Goal: Use online tool/utility: Utilize a website feature to perform a specific function

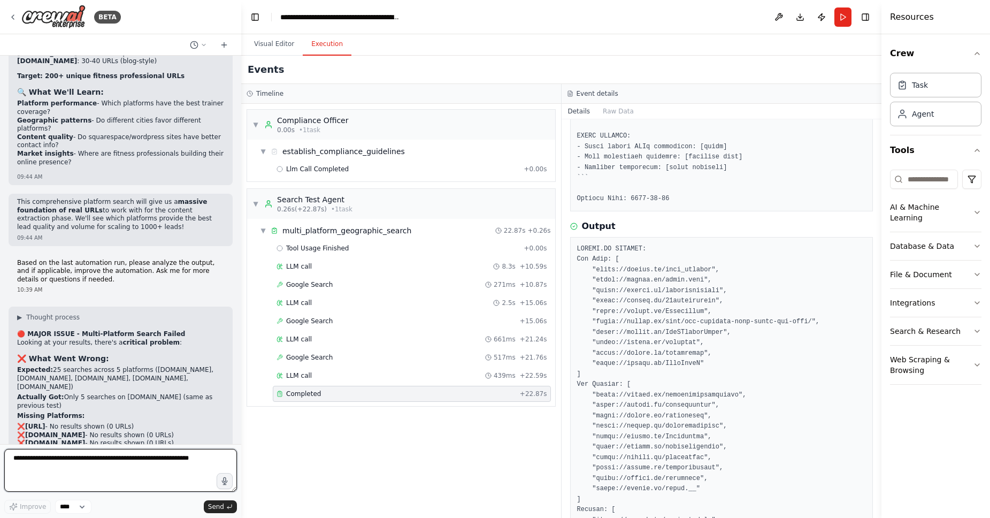
click at [153, 465] on textarea at bounding box center [120, 470] width 233 height 43
click at [153, 463] on textarea at bounding box center [120, 470] width 233 height 43
type textarea "*"
type textarea "********"
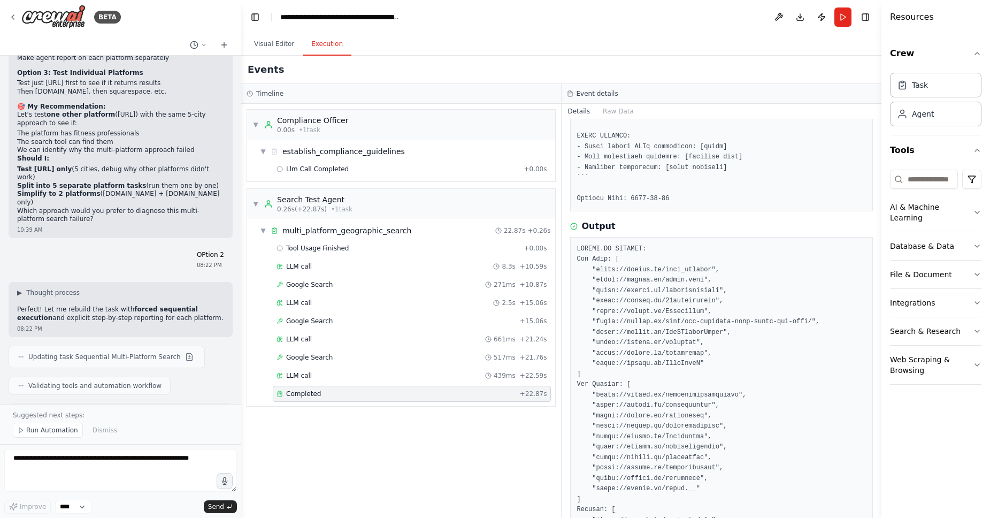
scroll to position [12520, 0]
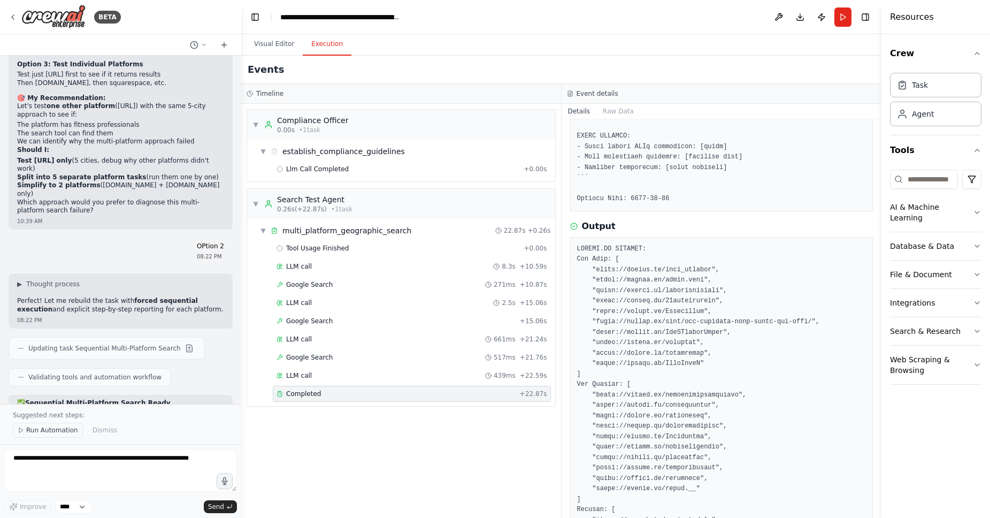
click at [57, 430] on span "Run Automation" at bounding box center [52, 430] width 52 height 9
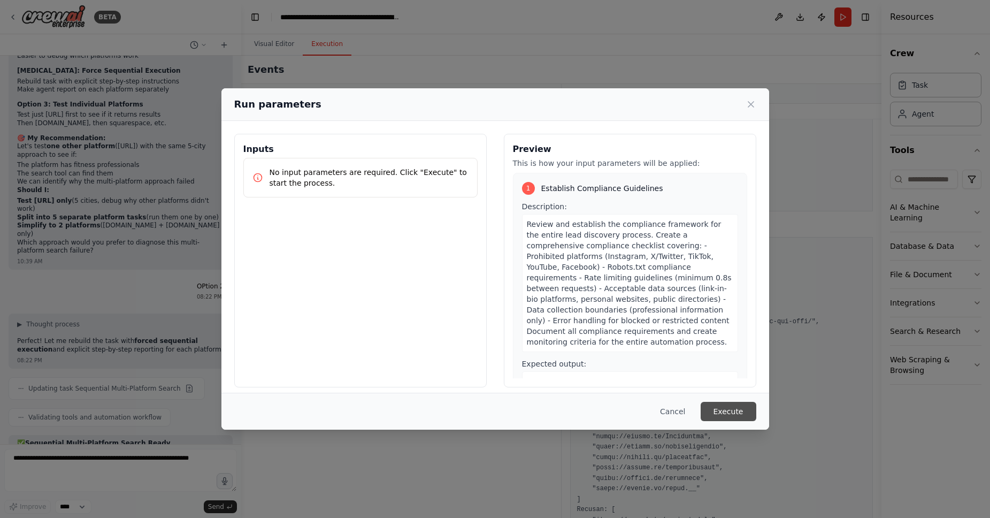
click at [728, 411] on button "Execute" at bounding box center [729, 411] width 56 height 19
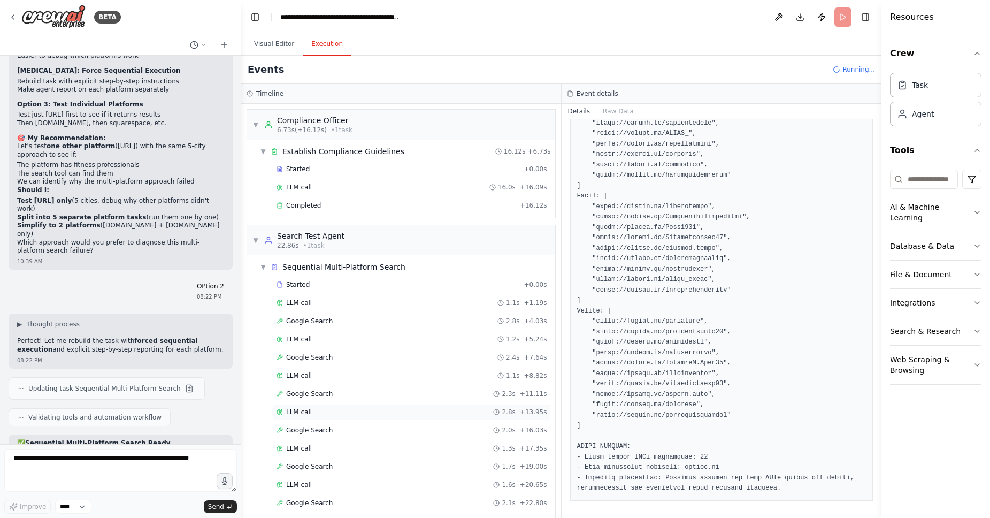
scroll to position [64, 0]
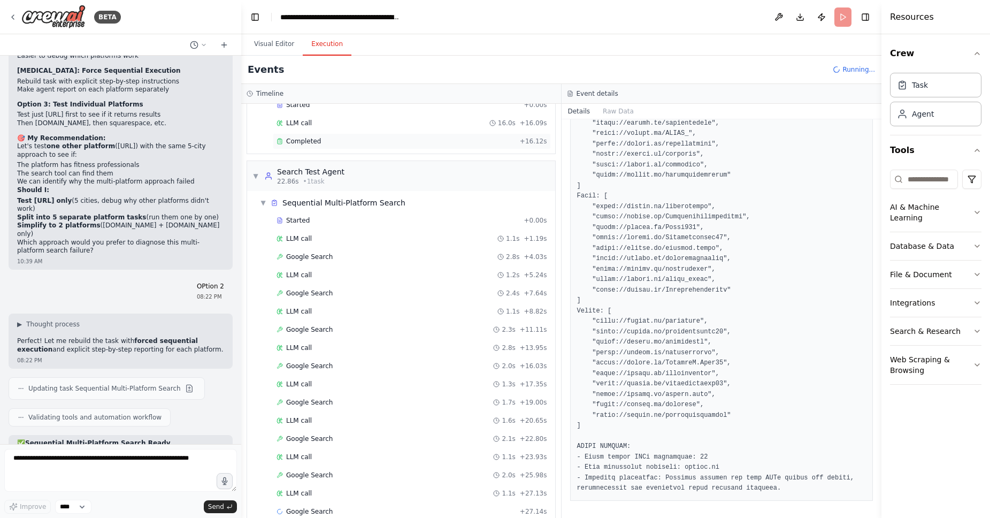
click at [435, 146] on div "Completed + 16.12s" at bounding box center [412, 141] width 278 height 16
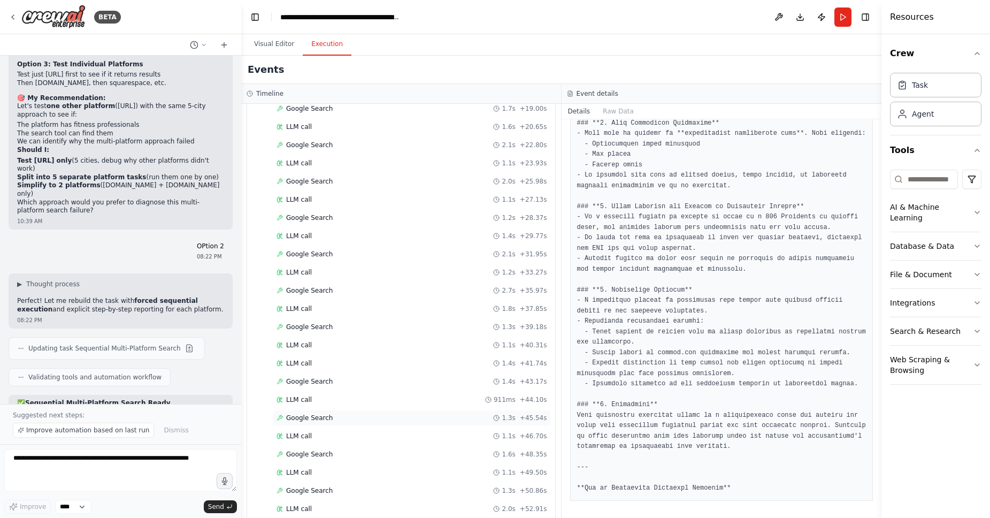
scroll to position [719, 0]
click at [446, 495] on div "Completed" at bounding box center [396, 493] width 239 height 9
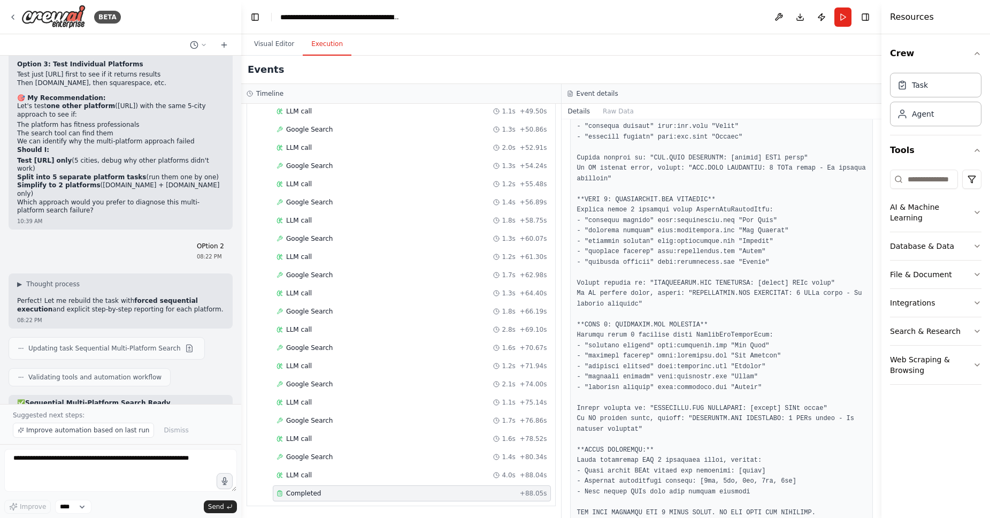
scroll to position [608, 0]
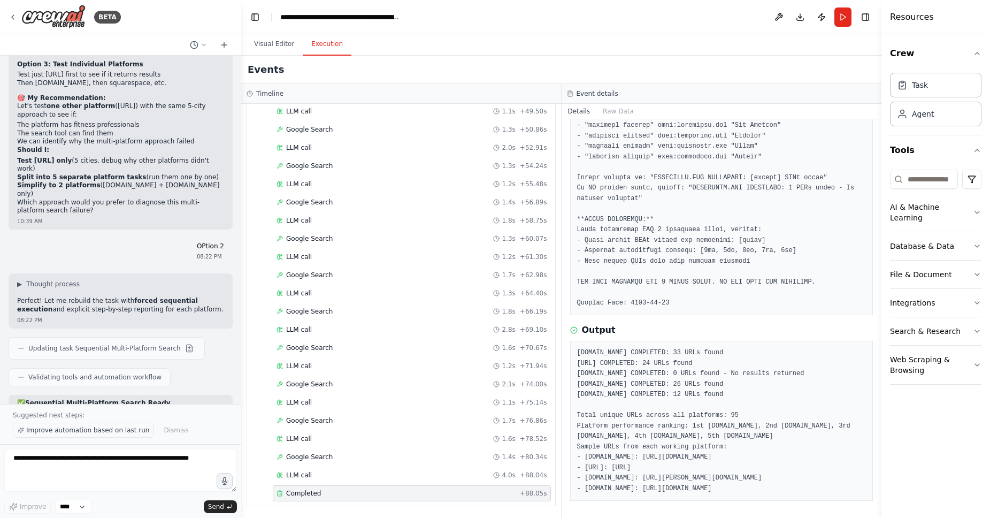
click at [98, 429] on span "Improve automation based on last run" at bounding box center [87, 430] width 123 height 9
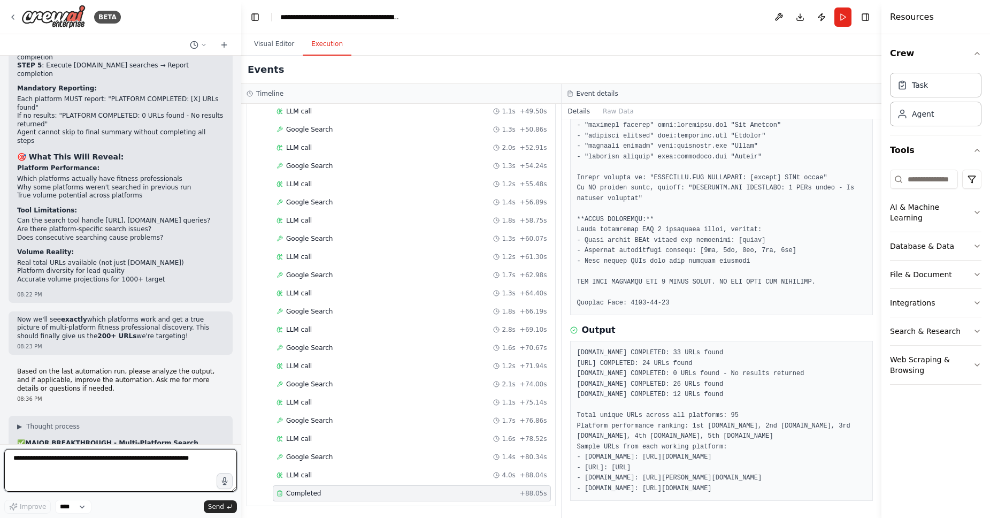
scroll to position [12983, 0]
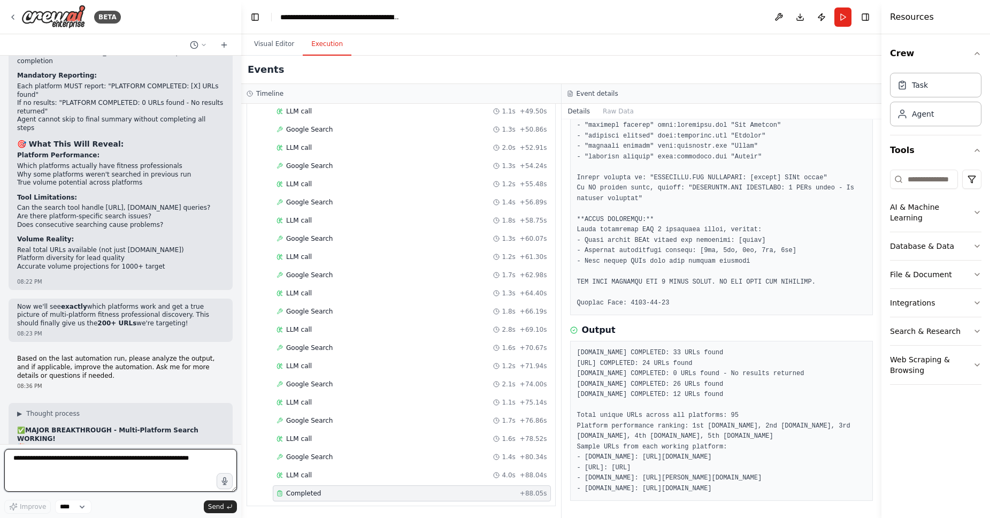
click at [79, 465] on textarea at bounding box center [120, 470] width 233 height 43
type textarea "********"
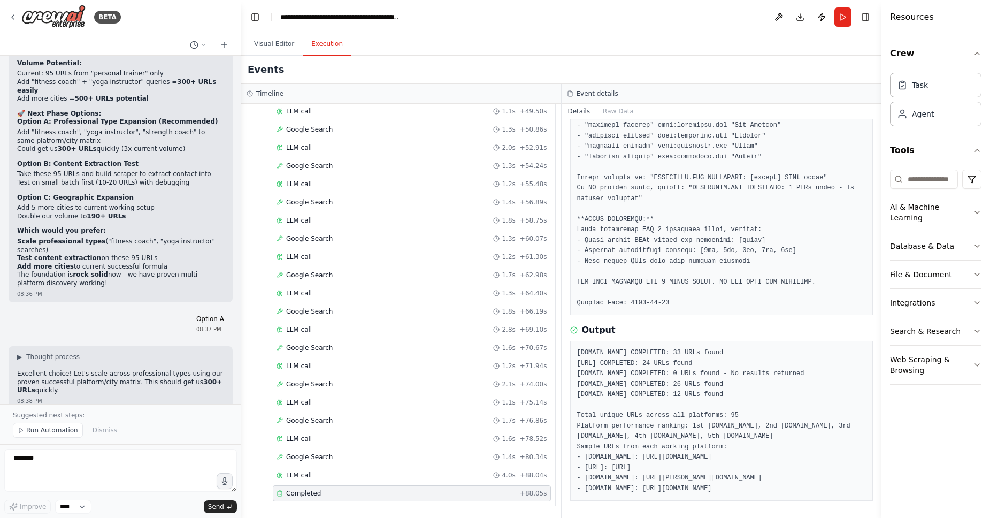
scroll to position [13560, 0]
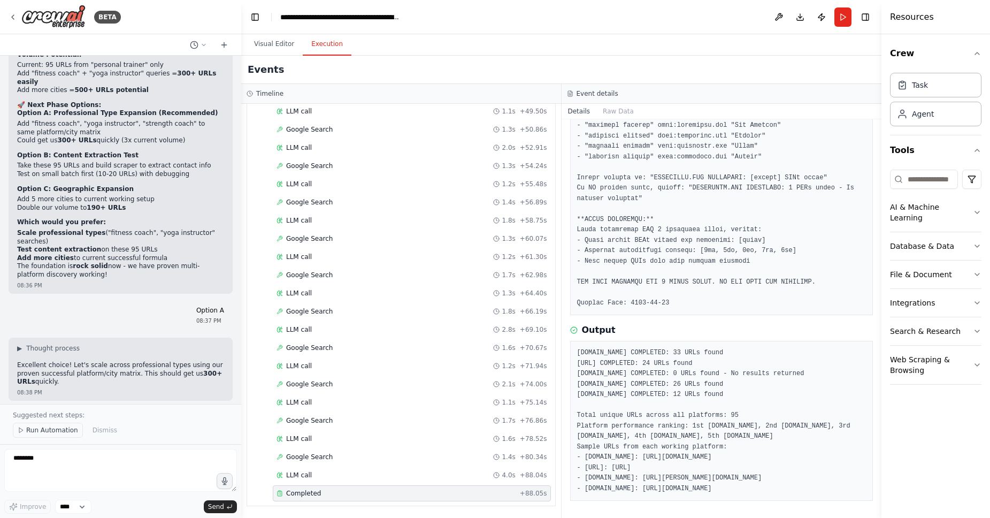
click at [65, 430] on span "Run Automation" at bounding box center [52, 430] width 52 height 9
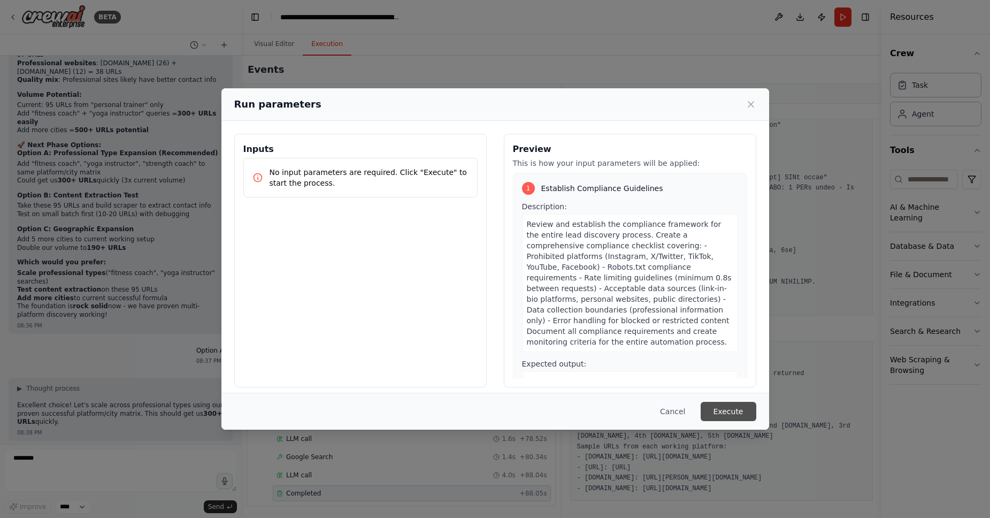
click at [733, 406] on button "Execute" at bounding box center [729, 411] width 56 height 19
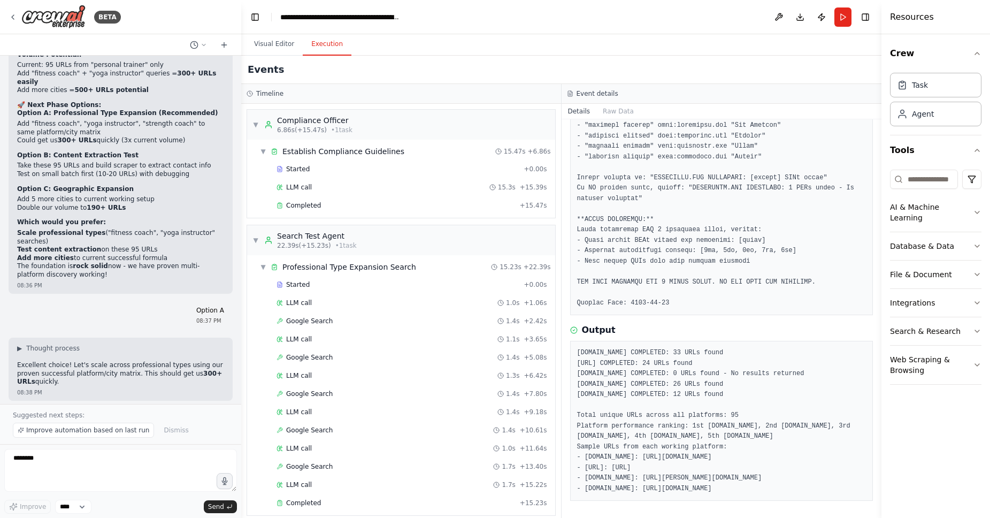
scroll to position [10, 0]
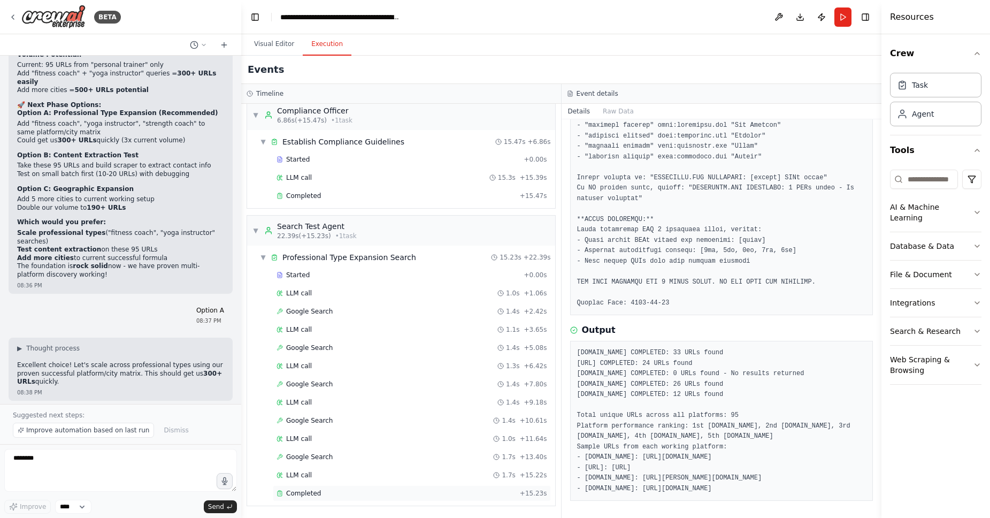
click at [375, 496] on div "Completed" at bounding box center [396, 493] width 239 height 9
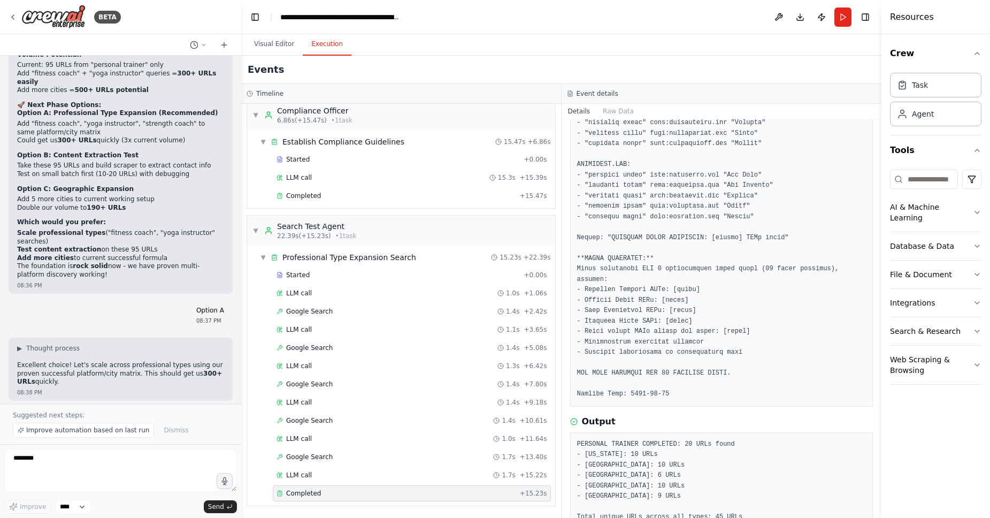
scroll to position [1370, 0]
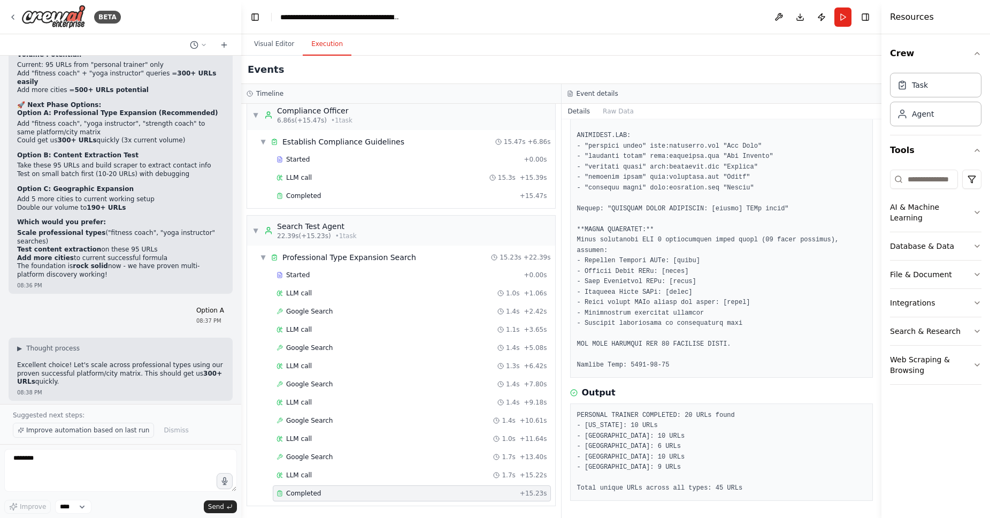
click at [128, 430] on span "Improve automation based on last run" at bounding box center [87, 430] width 123 height 9
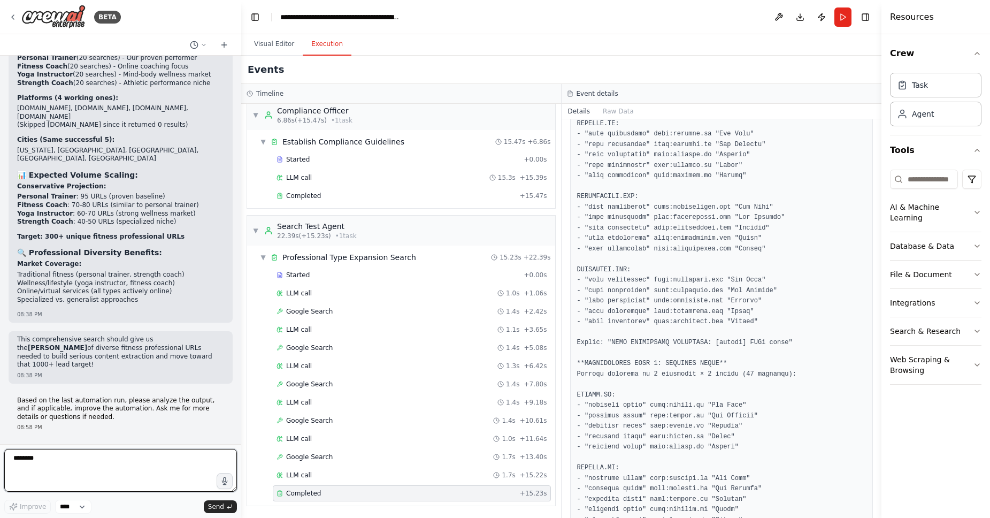
scroll to position [14041, 0]
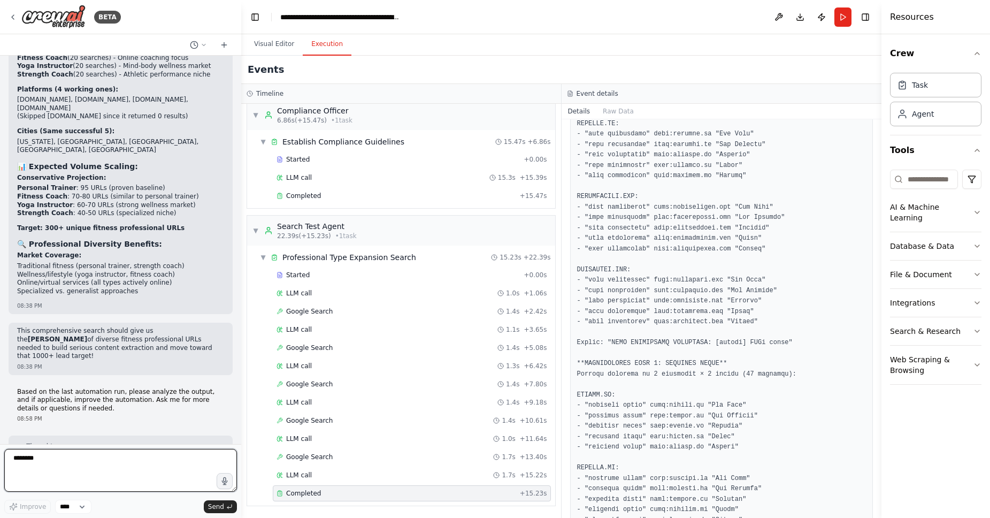
click at [124, 460] on textarea "********" at bounding box center [120, 470] width 233 height 43
type textarea "**********"
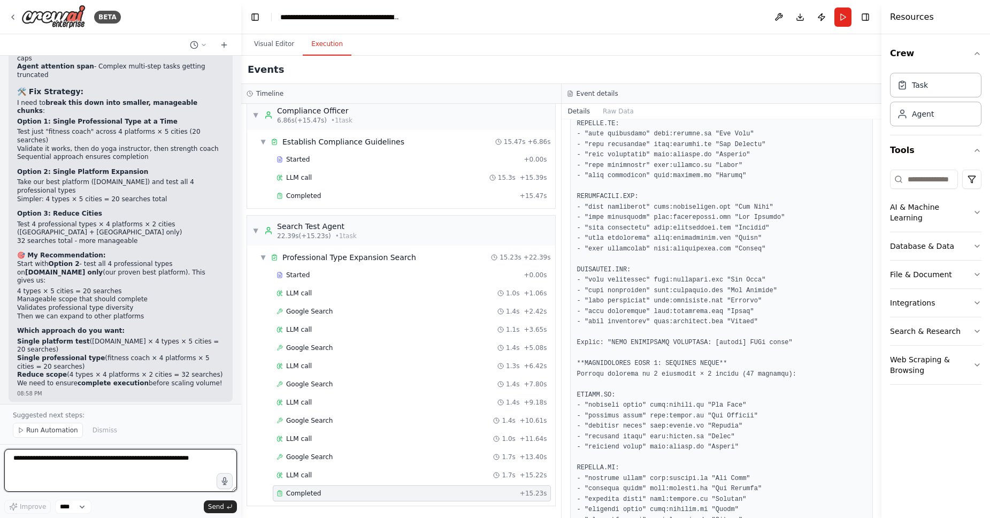
scroll to position [14617, 0]
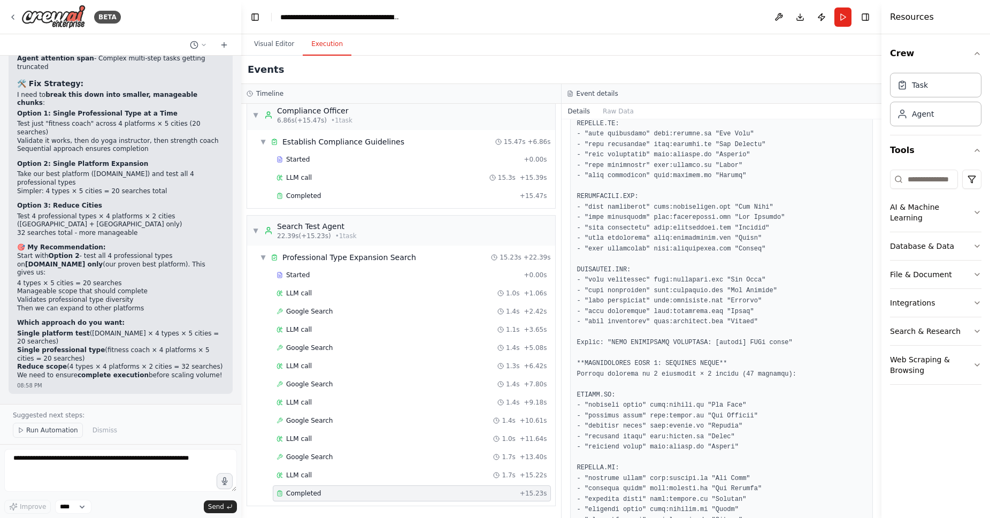
click at [43, 432] on span "Run Automation" at bounding box center [52, 430] width 52 height 9
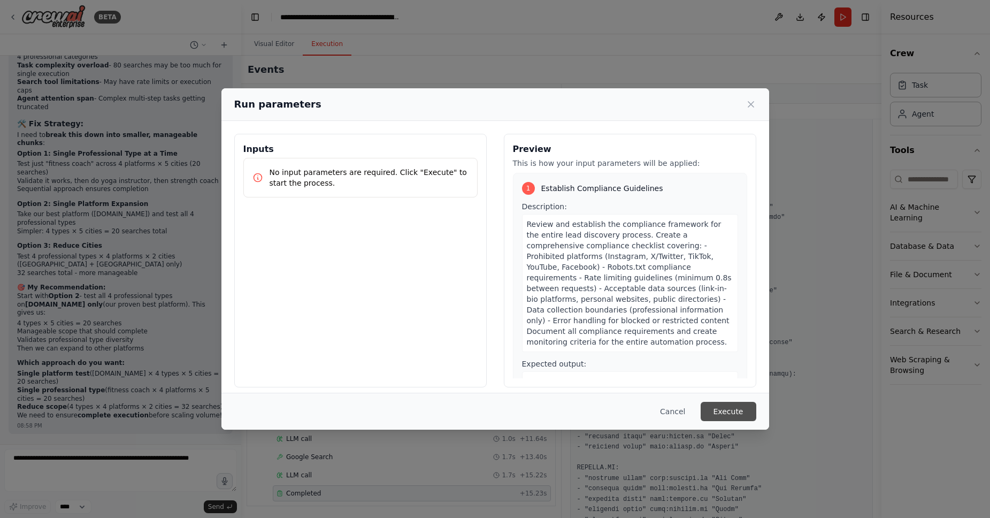
click at [717, 406] on button "Execute" at bounding box center [729, 411] width 56 height 19
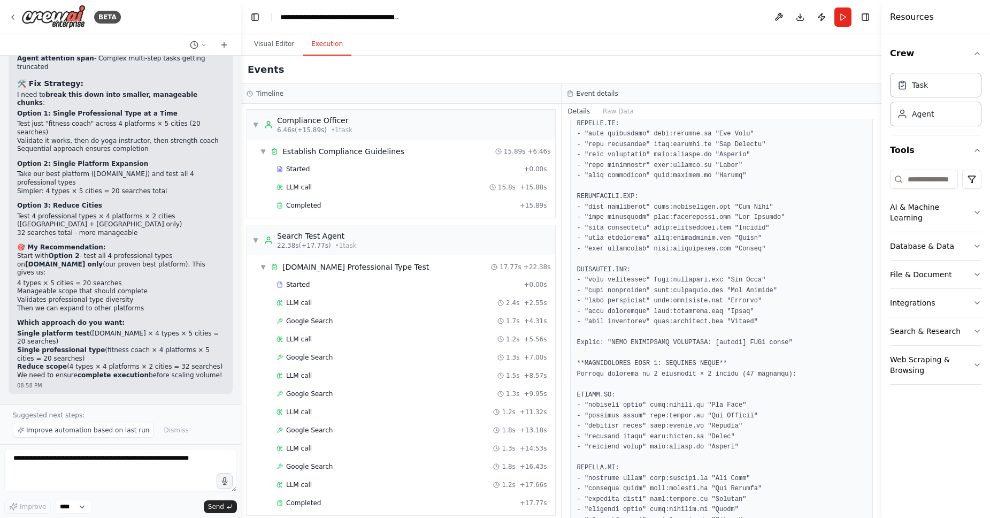
scroll to position [10, 0]
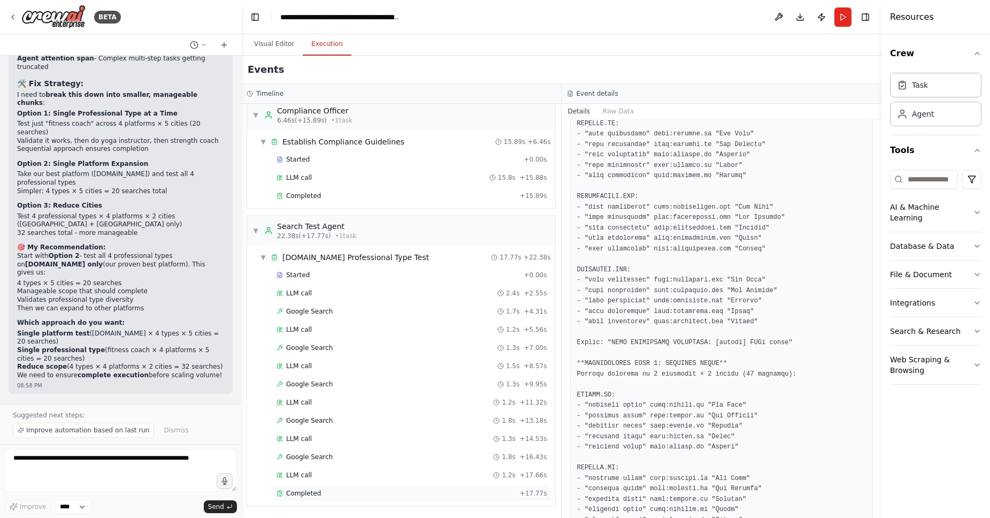
click at [386, 495] on div "Completed" at bounding box center [396, 493] width 239 height 9
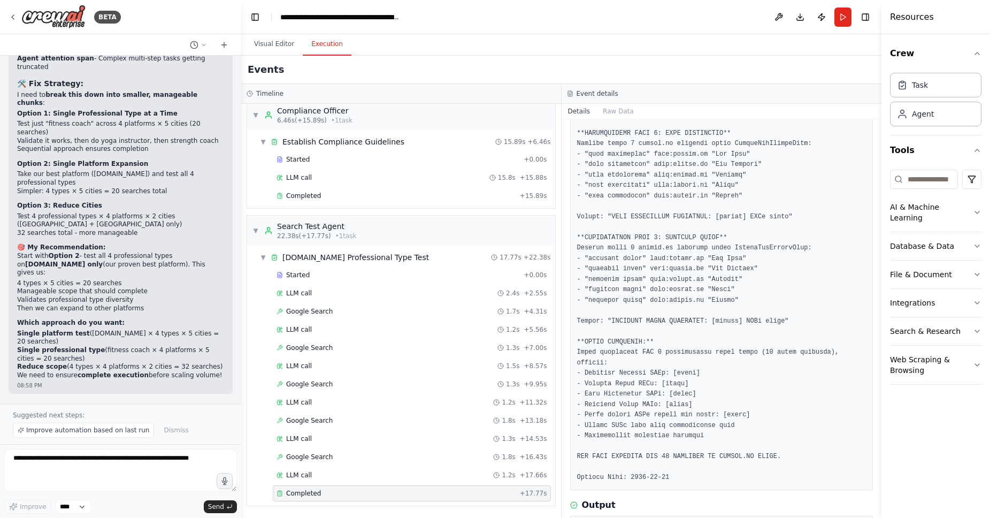
scroll to position [337, 0]
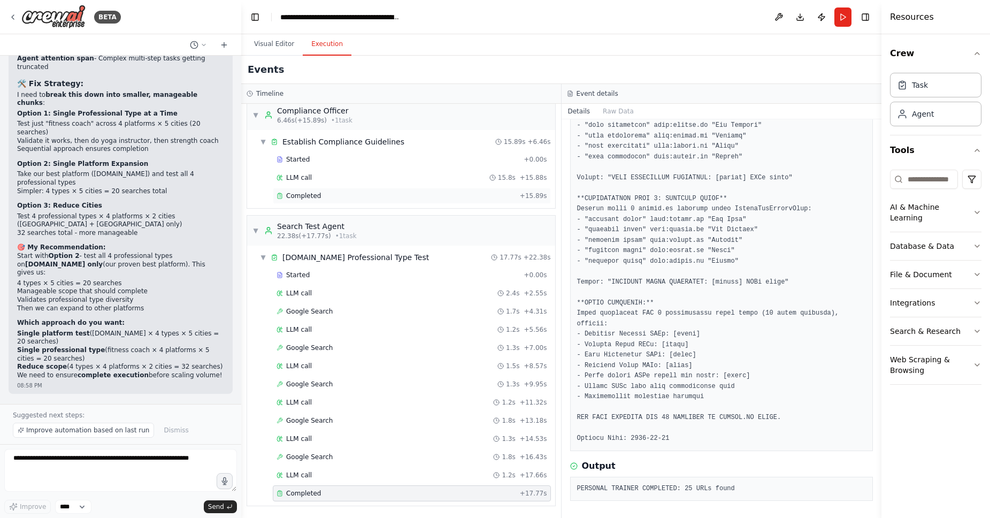
click at [352, 189] on div "Completed + 15.89s" at bounding box center [412, 196] width 278 height 16
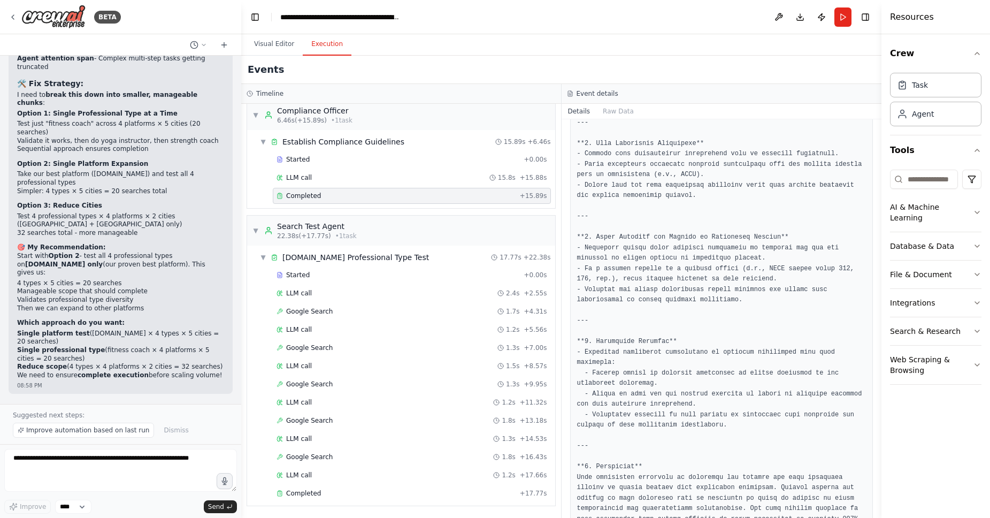
scroll to position [942, 0]
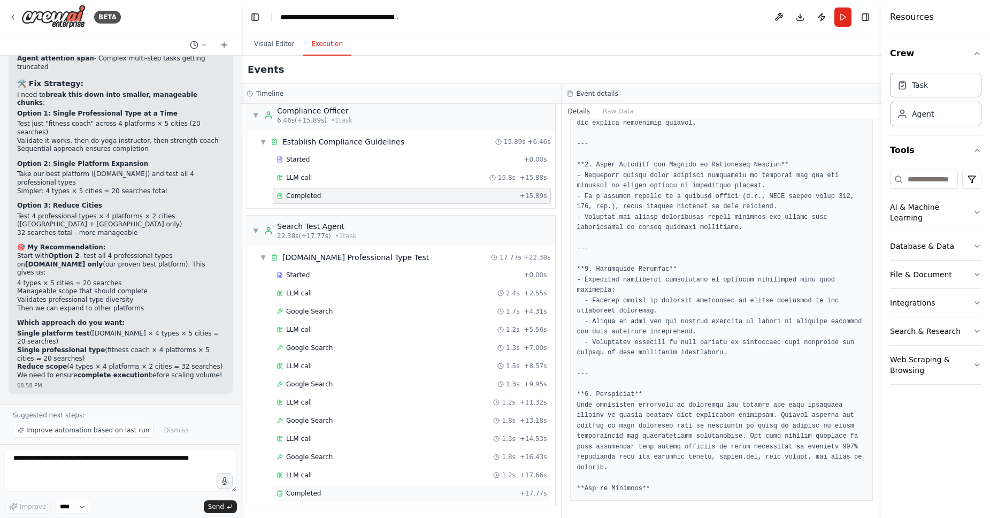
click at [402, 495] on div "Completed" at bounding box center [396, 493] width 239 height 9
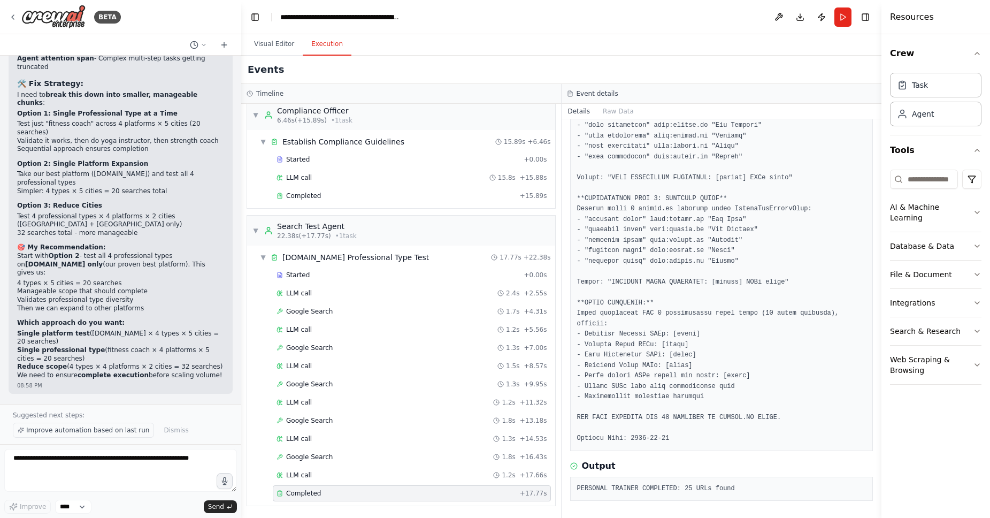
click at [88, 427] on span "Improve automation based on last run" at bounding box center [87, 430] width 123 height 9
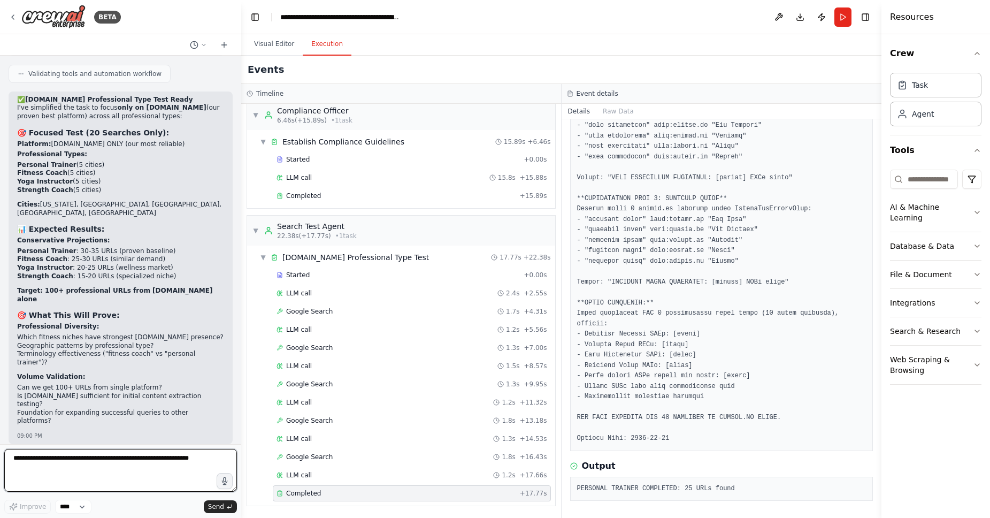
scroll to position [15104, 0]
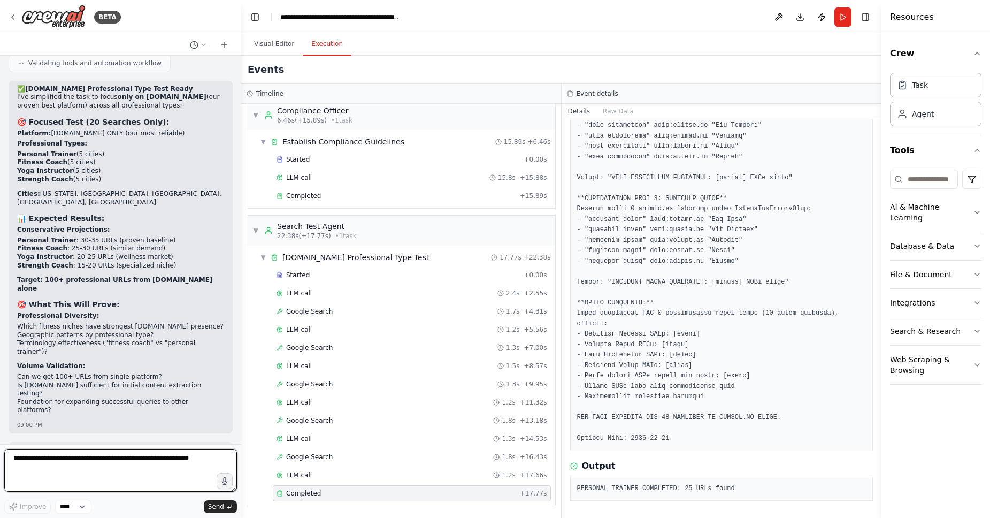
click at [94, 473] on textarea at bounding box center [120, 470] width 233 height 43
type textarea "********"
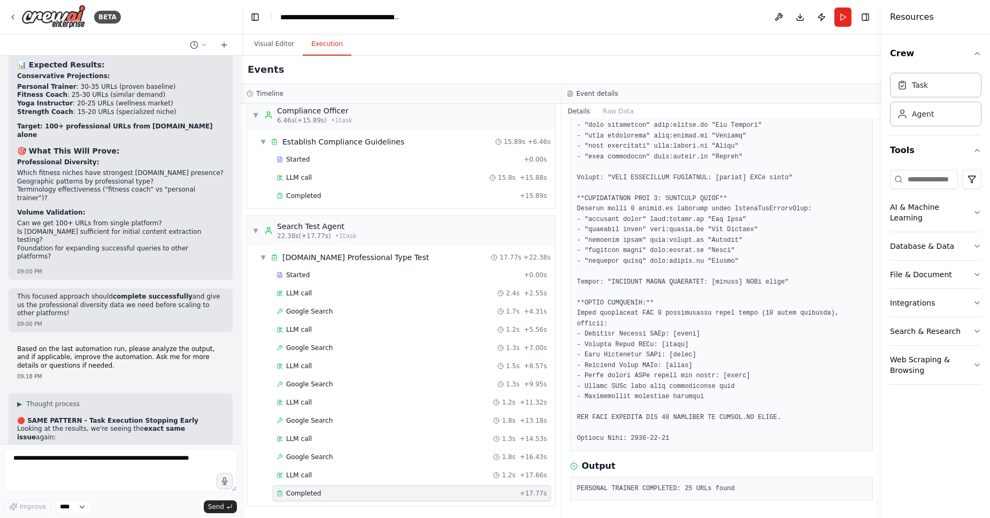
scroll to position [15266, 0]
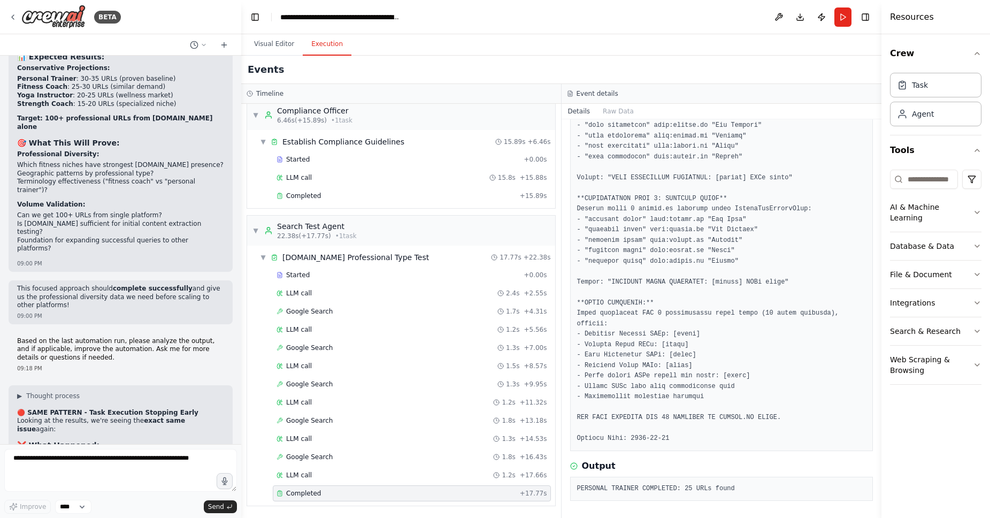
click at [446, 493] on div "Completed" at bounding box center [396, 493] width 239 height 9
click at [388, 207] on div "▼ Establish Compliance Guidelines 15.89s + 6.46s Started + 0.00s LLM call 15.8s…" at bounding box center [401, 169] width 308 height 78
click at [389, 197] on div "Completed" at bounding box center [396, 196] width 239 height 9
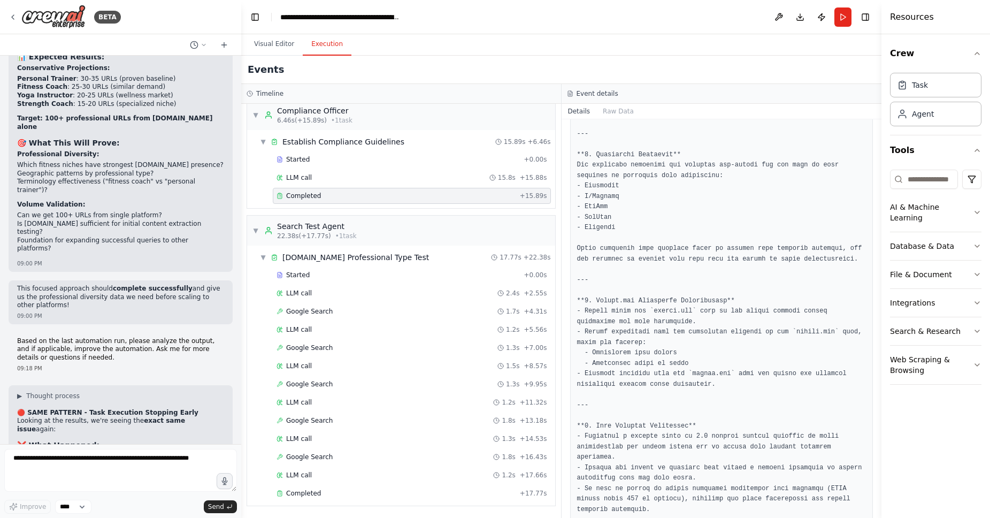
scroll to position [942, 0]
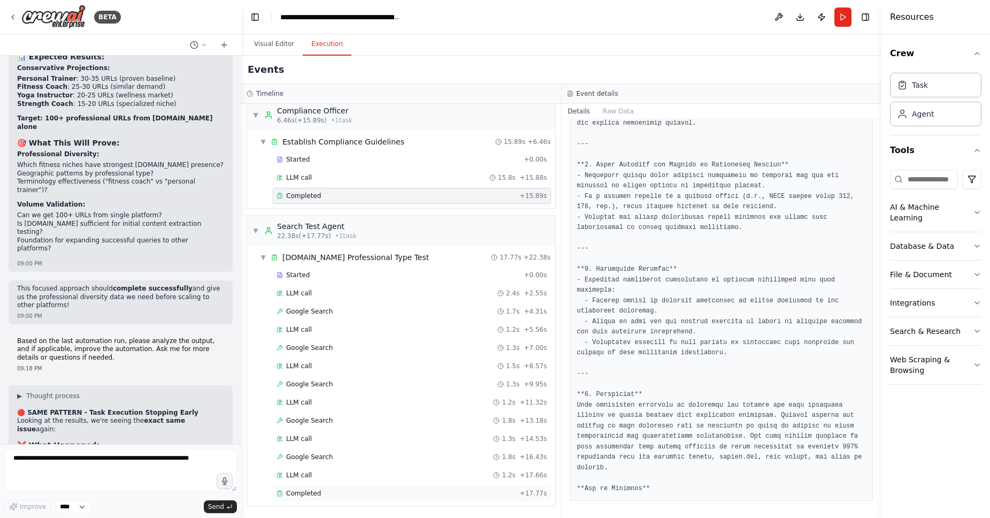
click at [372, 496] on div "Completed" at bounding box center [396, 493] width 239 height 9
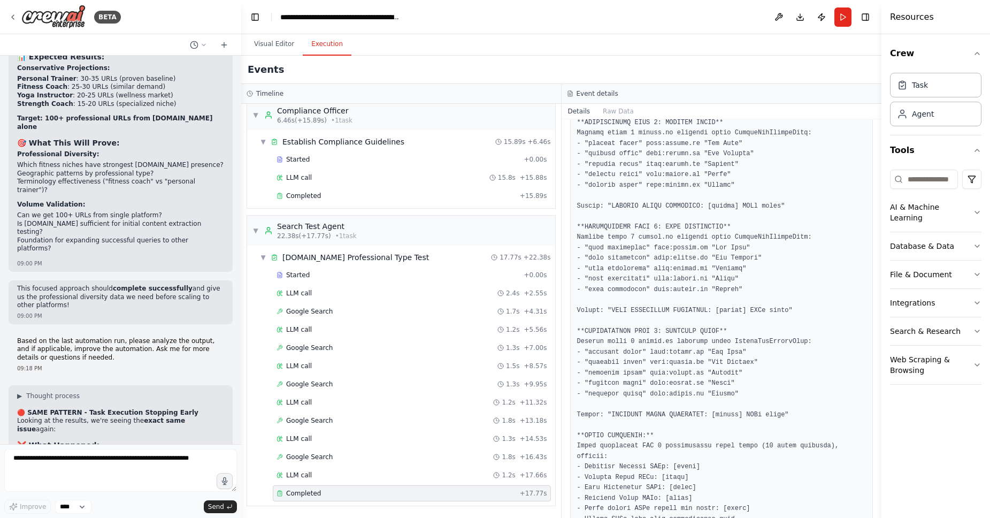
scroll to position [337, 0]
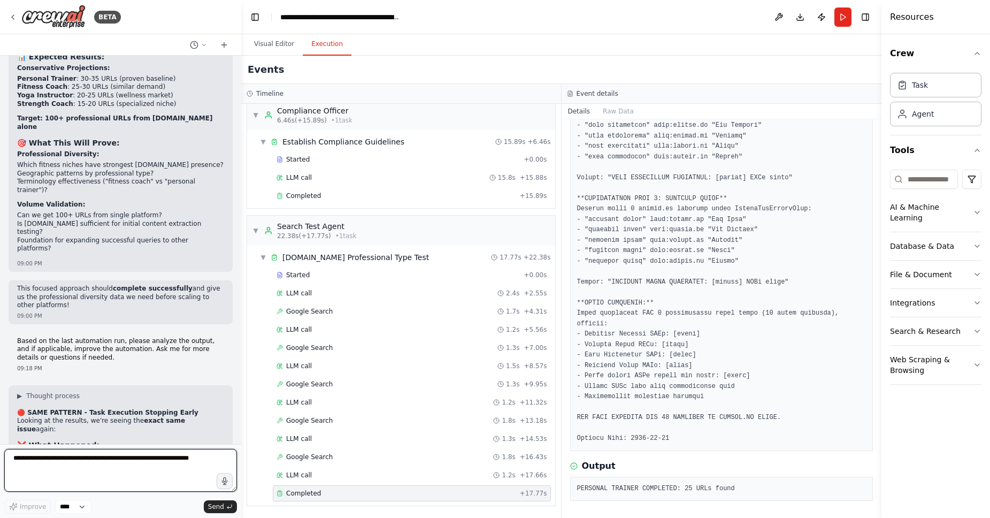
click at [93, 475] on textarea at bounding box center [120, 470] width 233 height 43
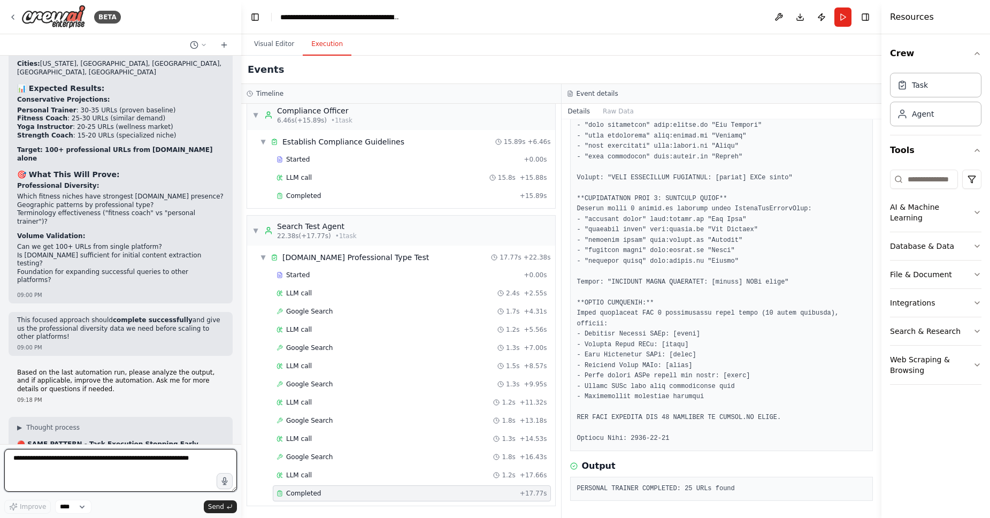
scroll to position [15266, 0]
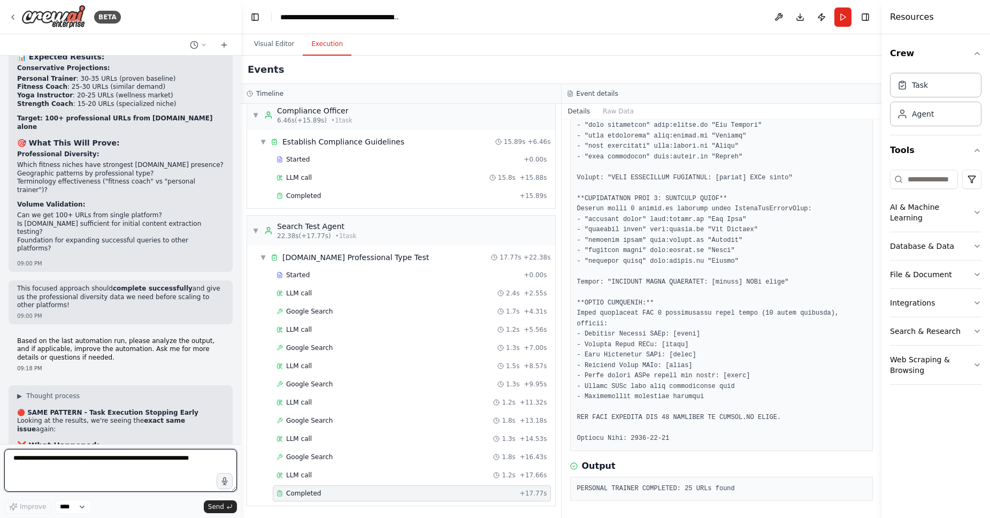
click at [73, 471] on textarea at bounding box center [120, 470] width 233 height 43
type textarea "********"
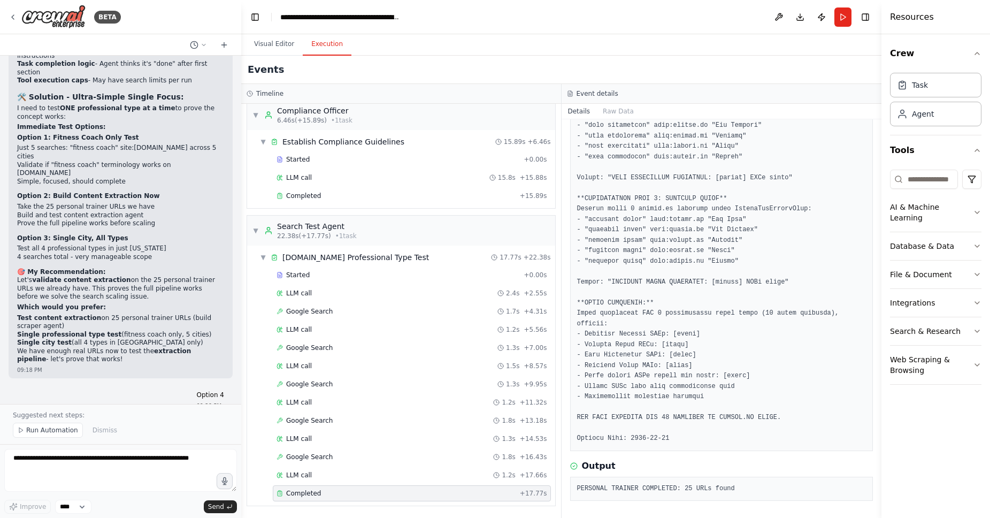
scroll to position [15790, 0]
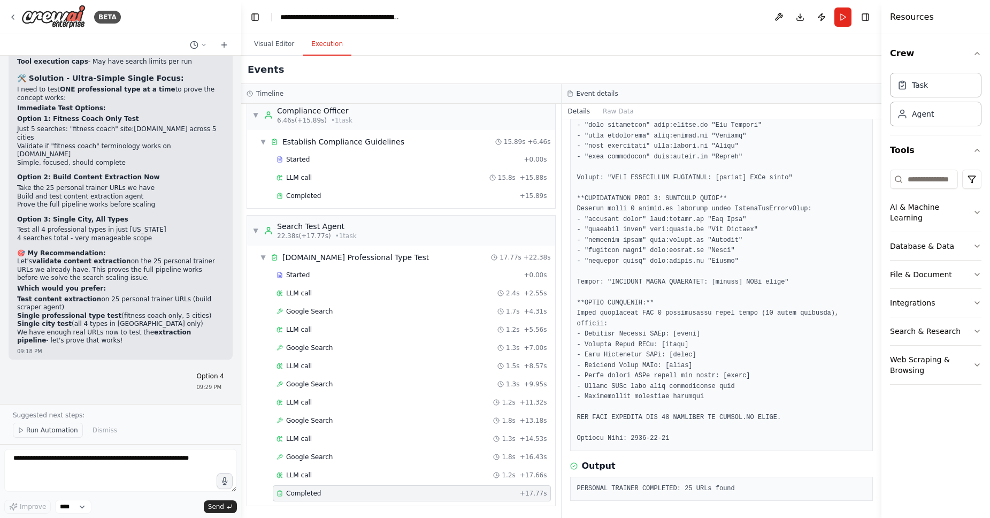
click at [58, 428] on span "Run Automation" at bounding box center [52, 430] width 52 height 9
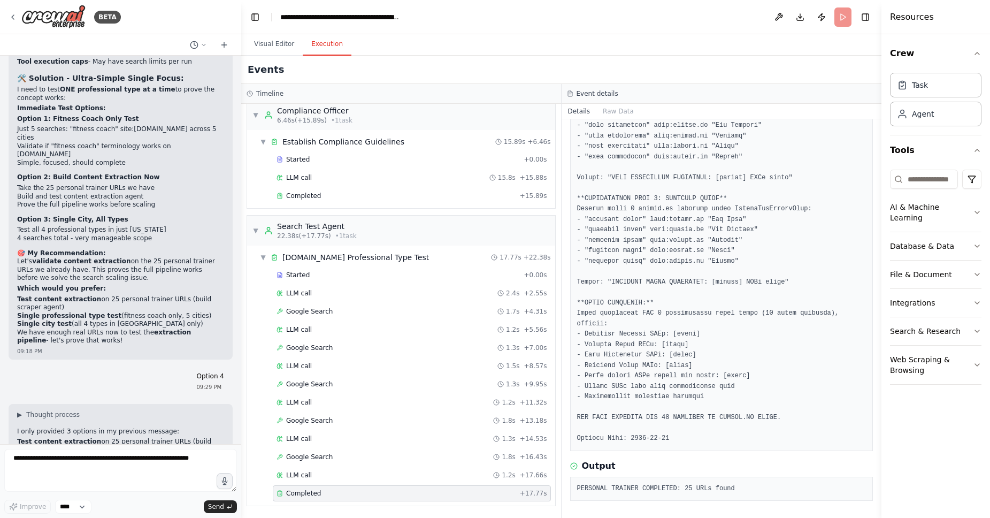
scroll to position [15750, 0]
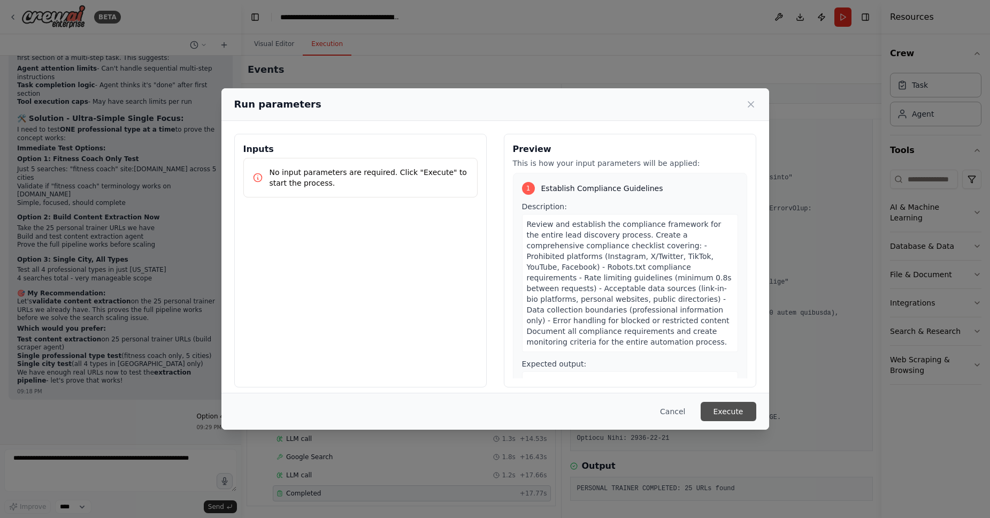
click at [728, 410] on button "Execute" at bounding box center [729, 411] width 56 height 19
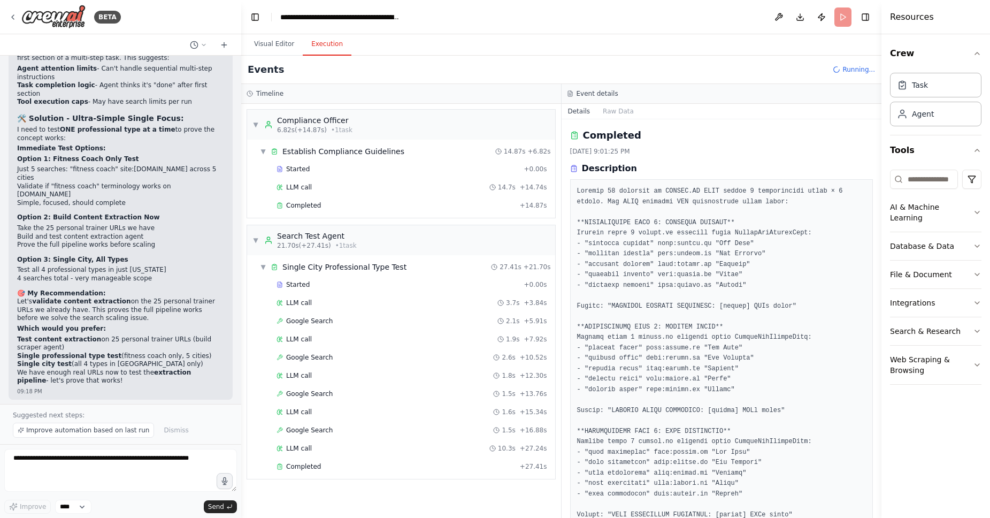
scroll to position [15790, 0]
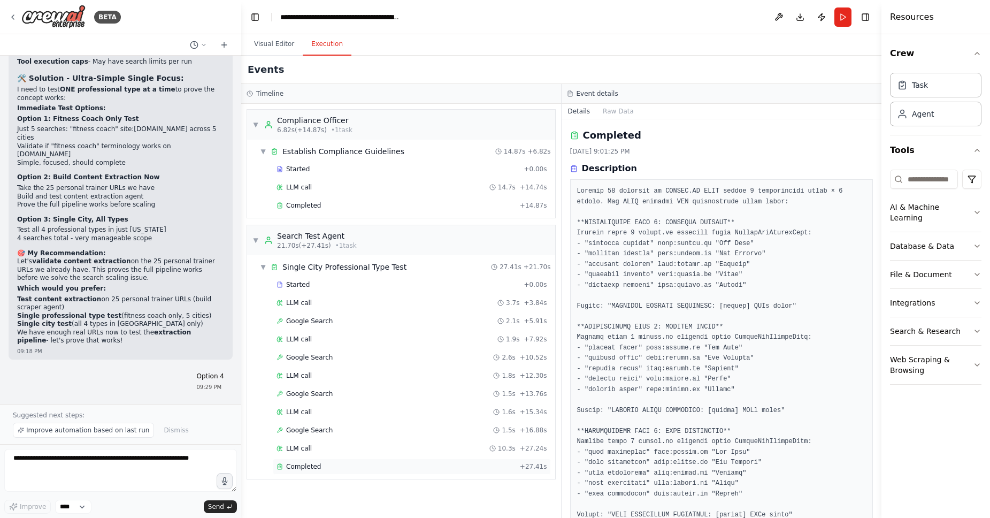
click at [431, 467] on div "Completed" at bounding box center [396, 466] width 239 height 9
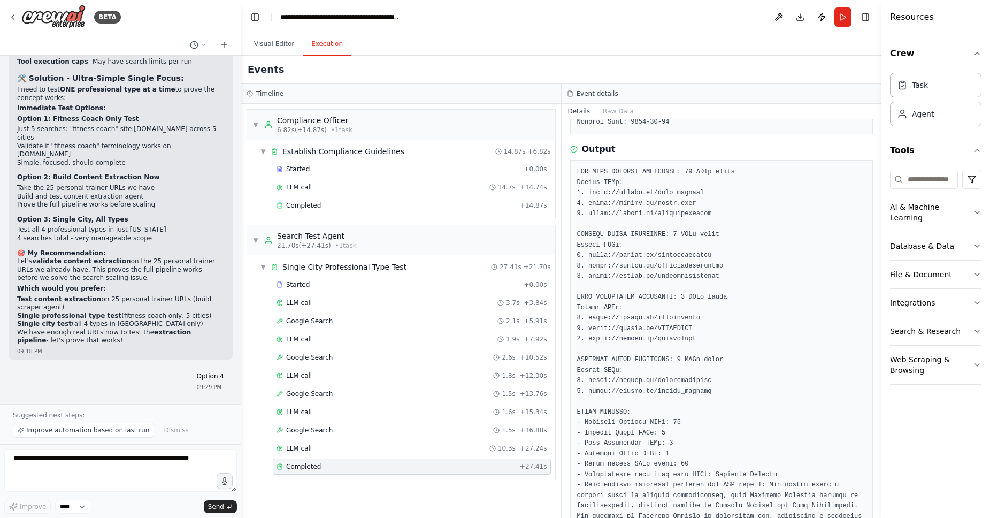
scroll to position [556, 0]
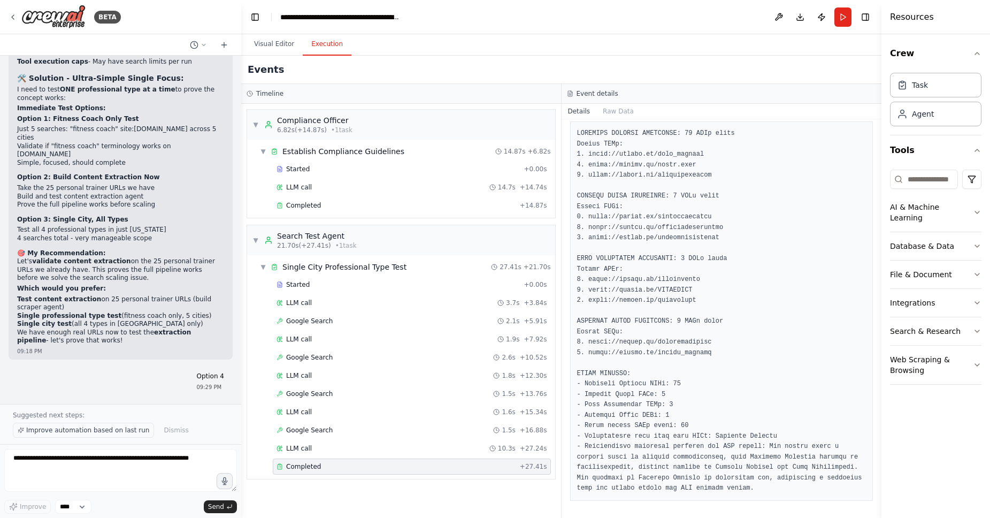
click at [121, 435] on button "Improve automation based on last run" at bounding box center [83, 430] width 141 height 15
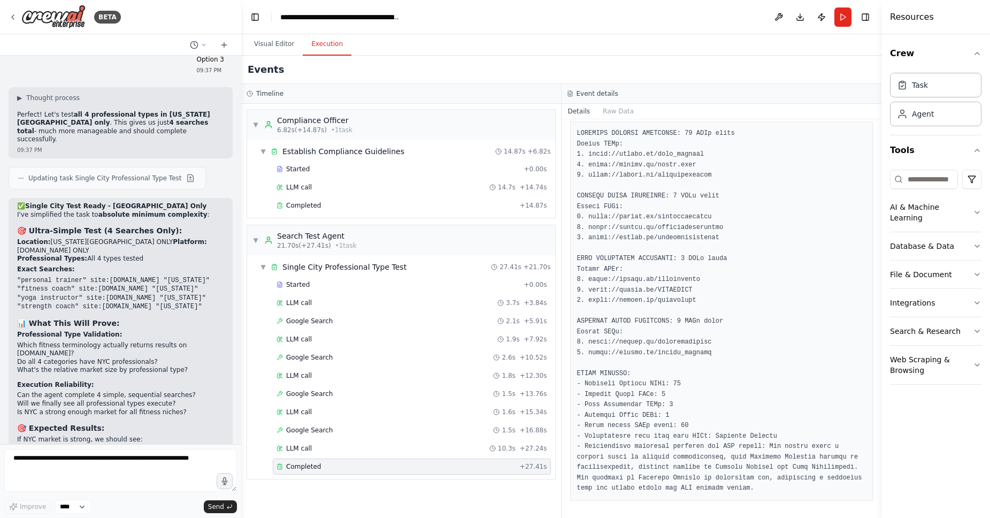
scroll to position [16277, 0]
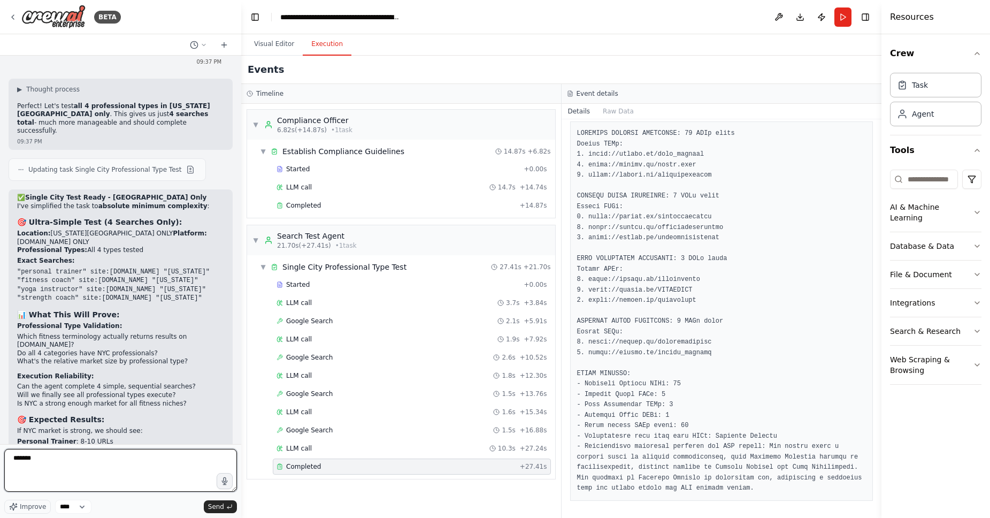
type textarea "********"
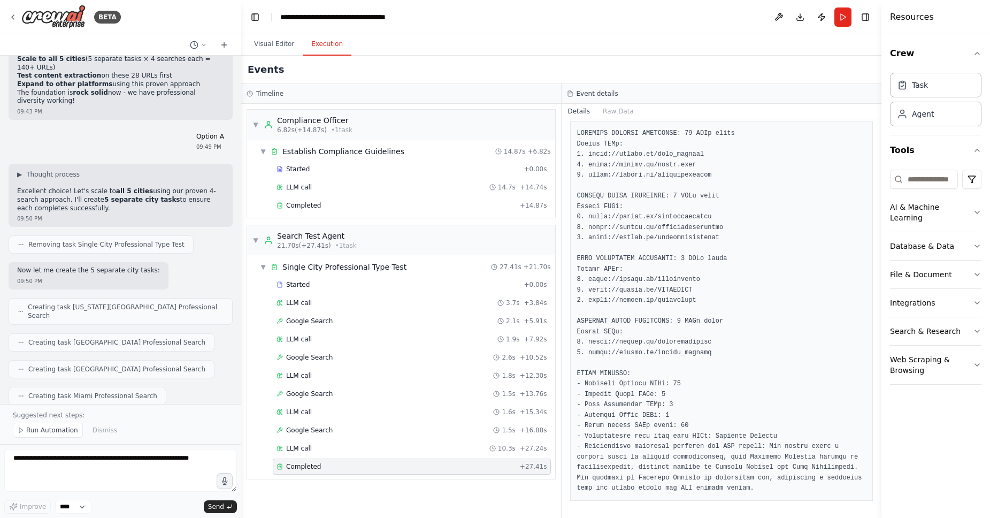
scroll to position [17264, 0]
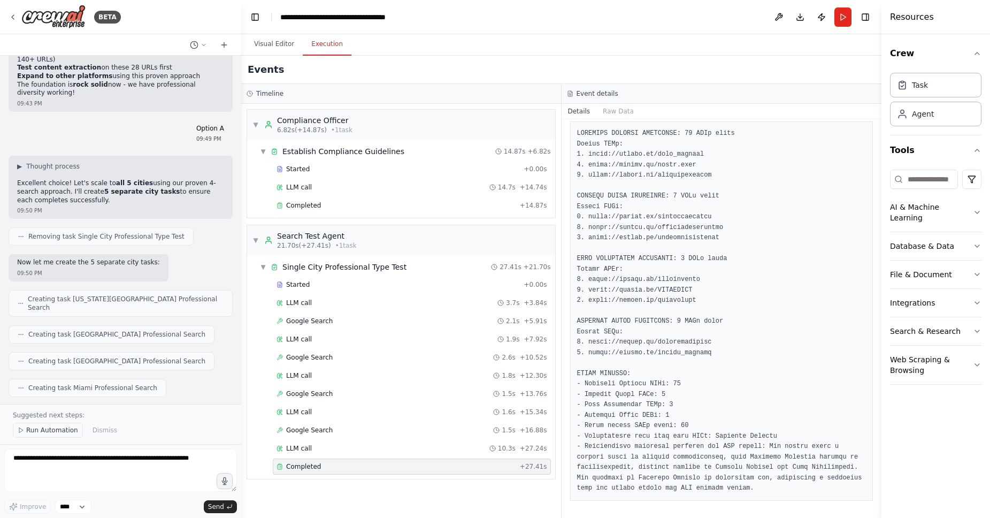
click at [57, 429] on span "Run Automation" at bounding box center [52, 430] width 52 height 9
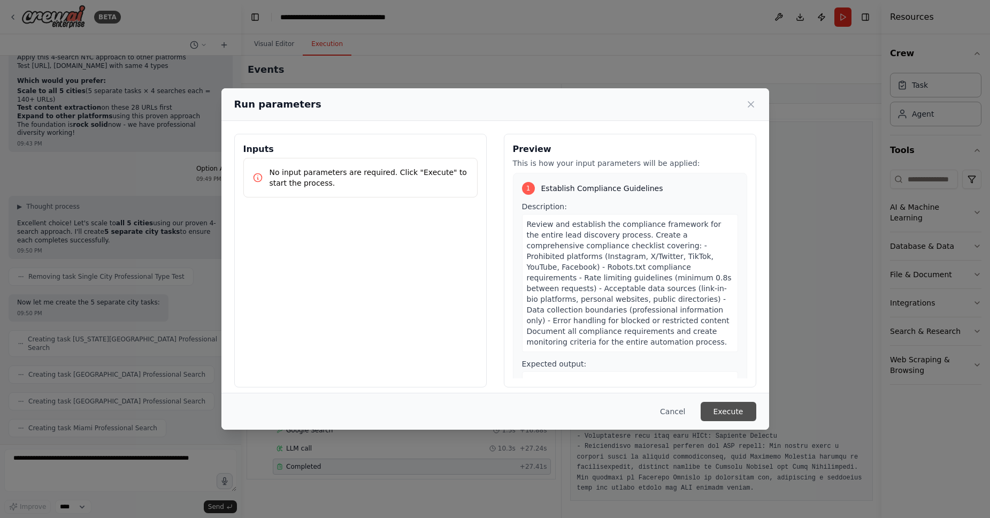
click at [733, 418] on button "Execute" at bounding box center [729, 411] width 56 height 19
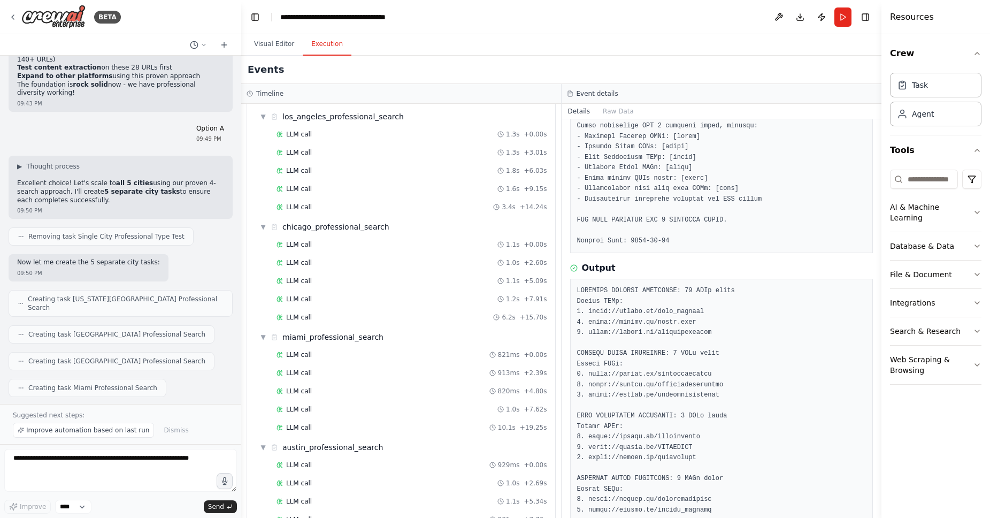
scroll to position [741, 0]
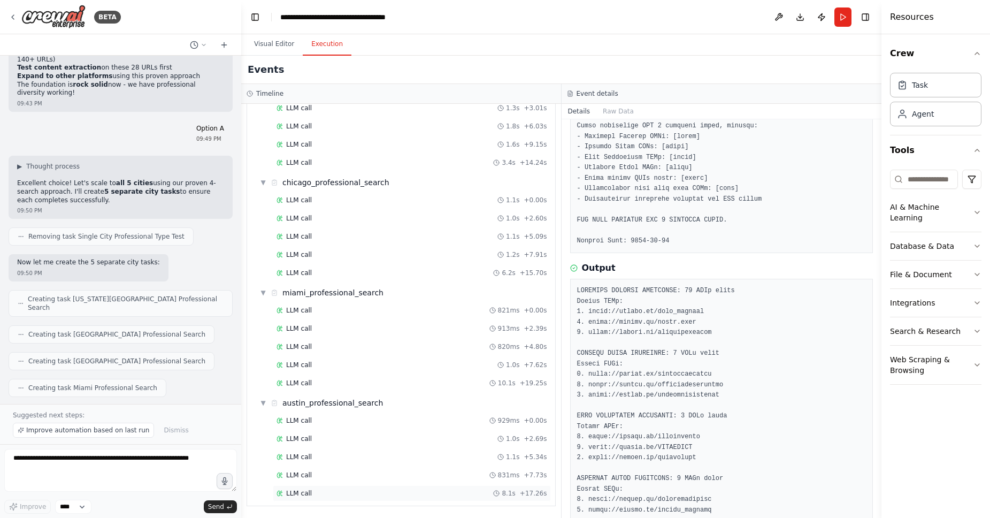
click at [436, 495] on div "LLM call 8.1s + 17.26s" at bounding box center [412, 493] width 271 height 9
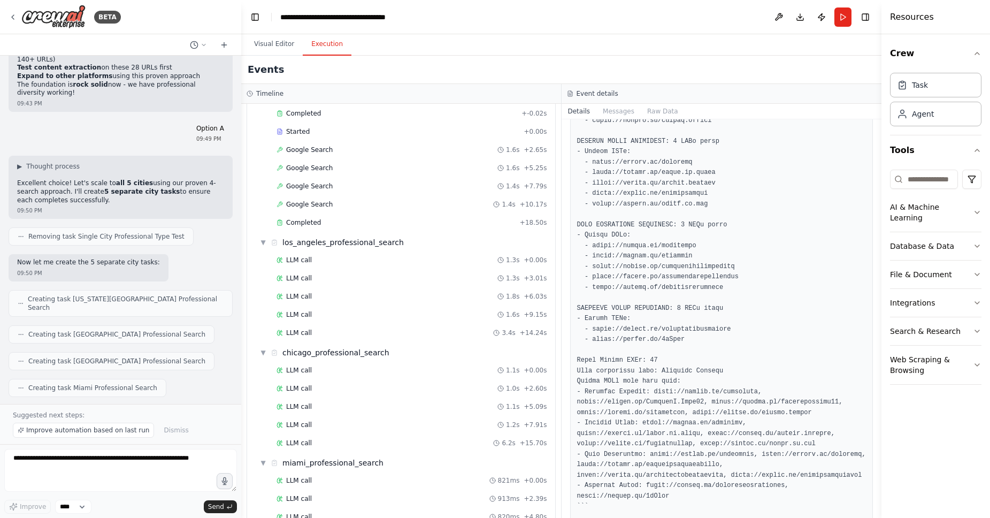
scroll to position [209, 0]
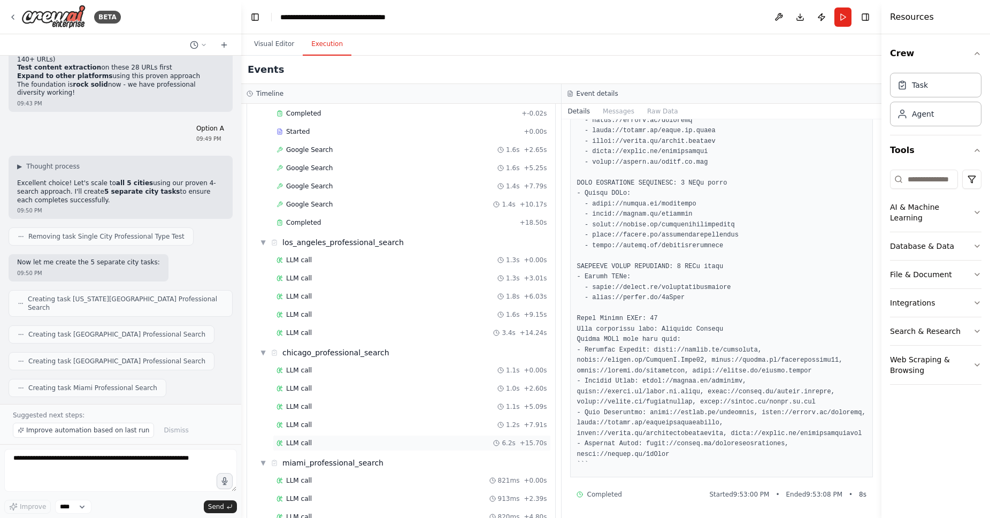
click at [350, 443] on div "LLM call 6.2s + 15.70s" at bounding box center [412, 443] width 271 height 9
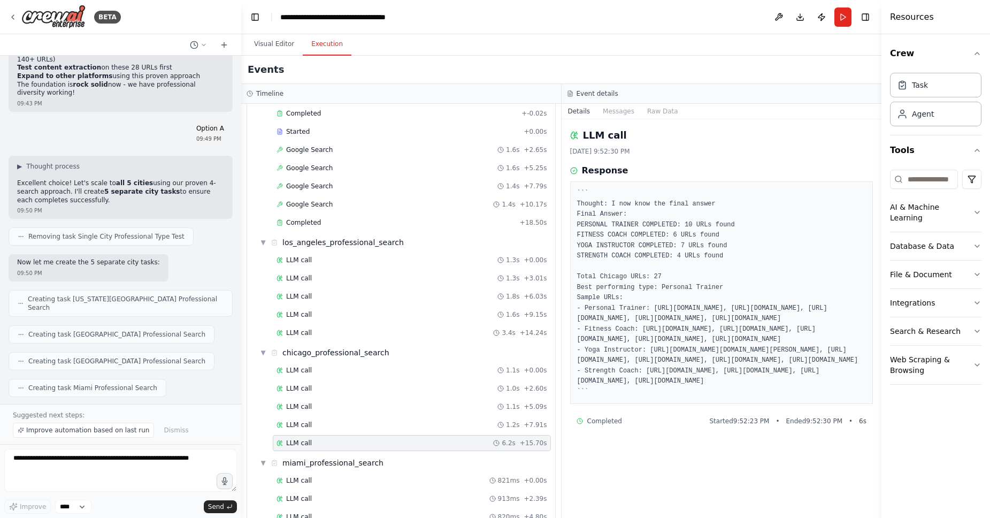
scroll to position [741, 0]
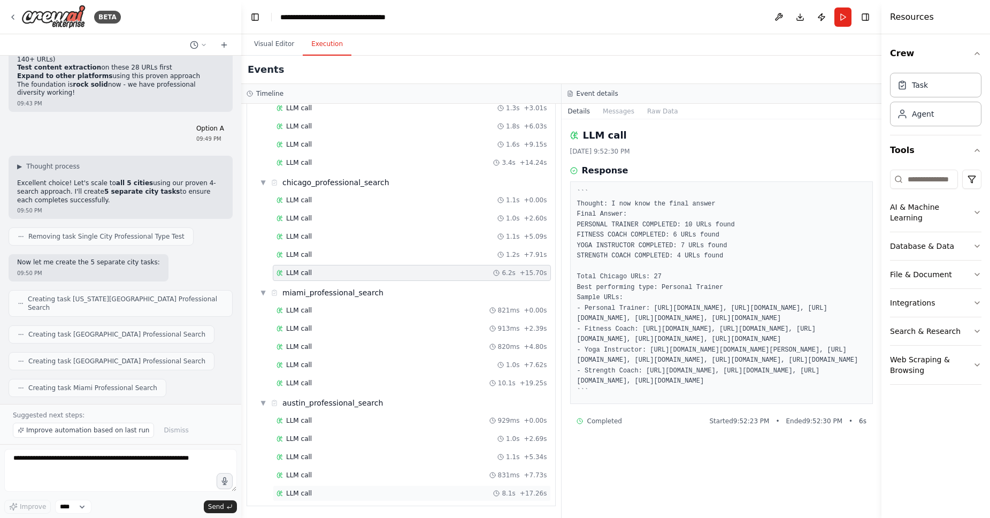
click at [391, 499] on div "LLM call 8.1s + 17.26s" at bounding box center [412, 493] width 278 height 16
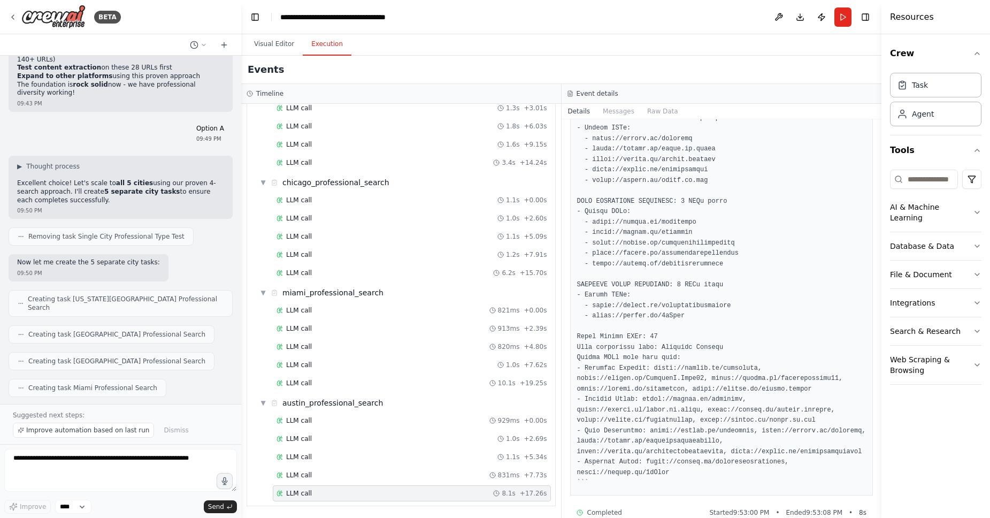
scroll to position [0, 0]
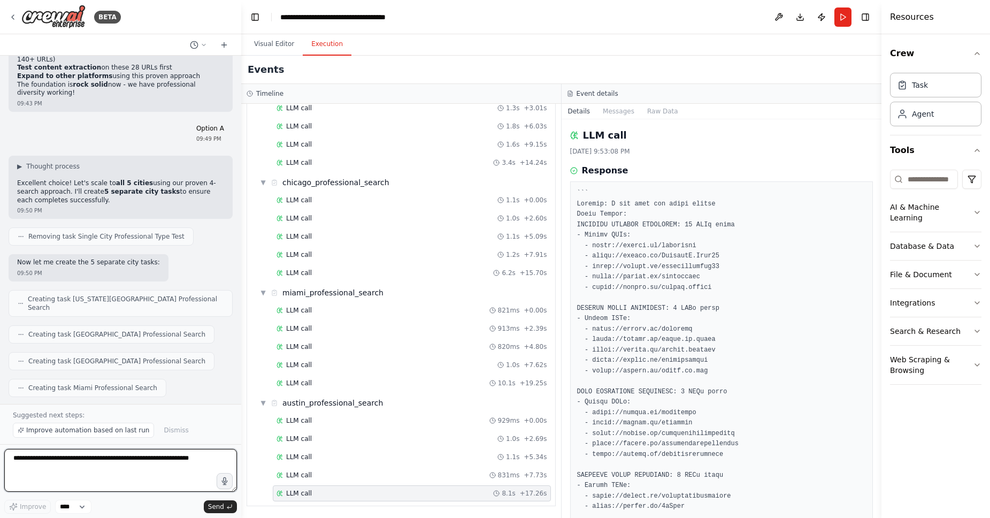
click at [86, 460] on textarea at bounding box center [120, 470] width 233 height 43
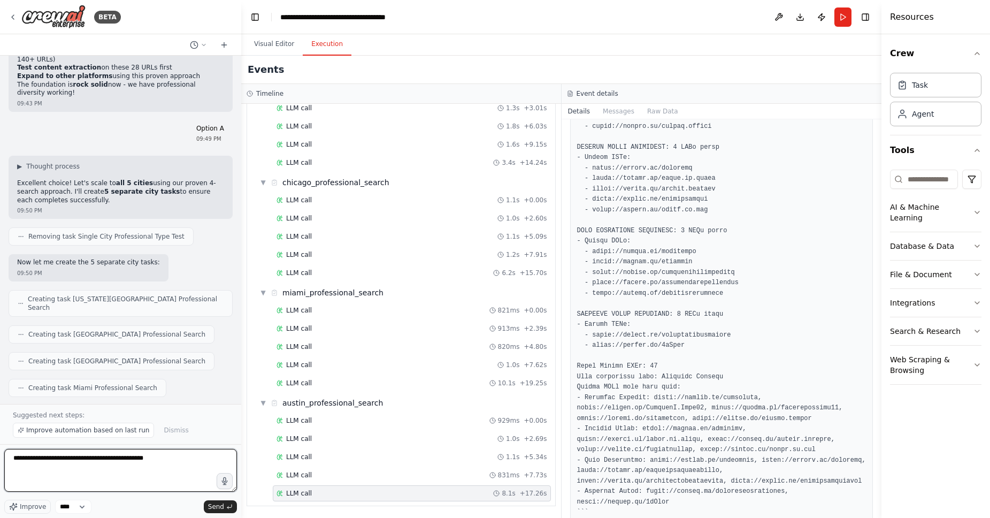
scroll to position [209, 0]
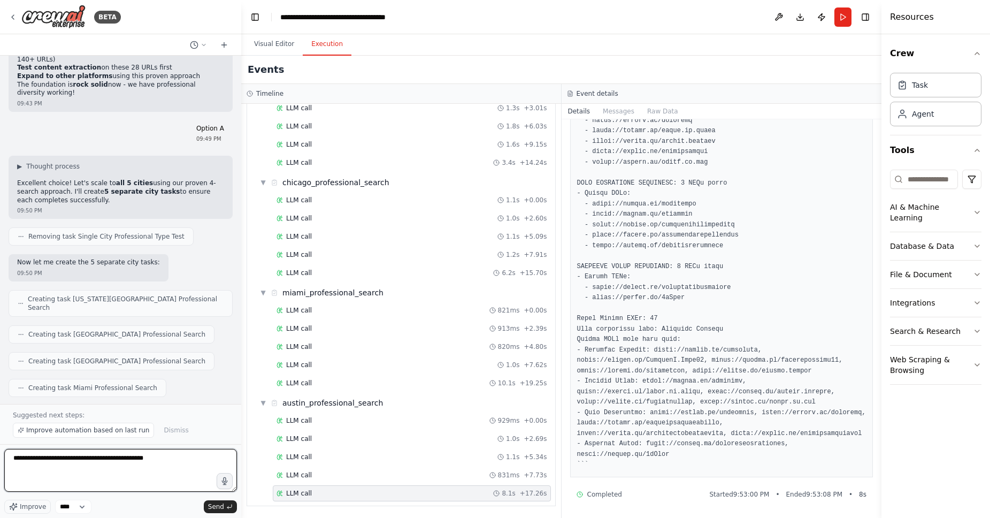
click at [174, 456] on textarea "**********" at bounding box center [120, 470] width 233 height 43
type textarea "**********"
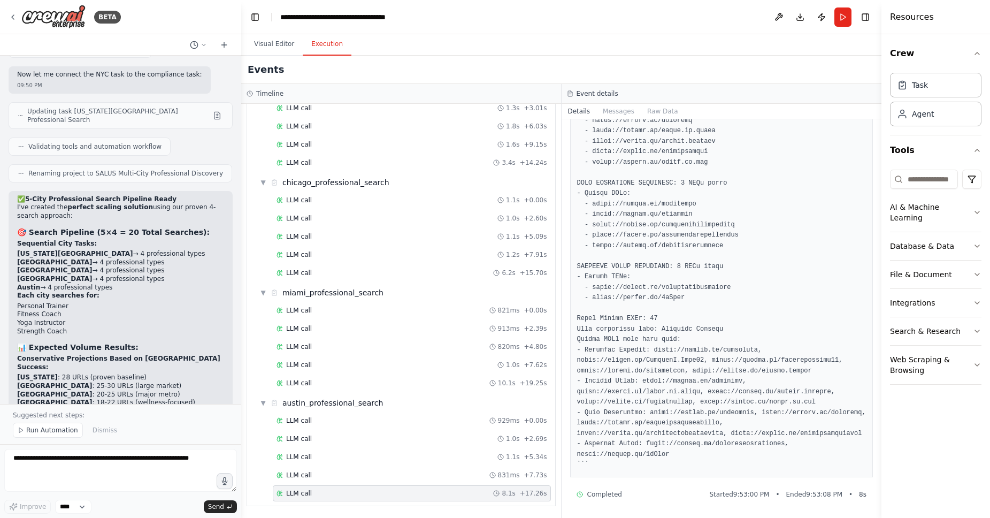
scroll to position [17800, 0]
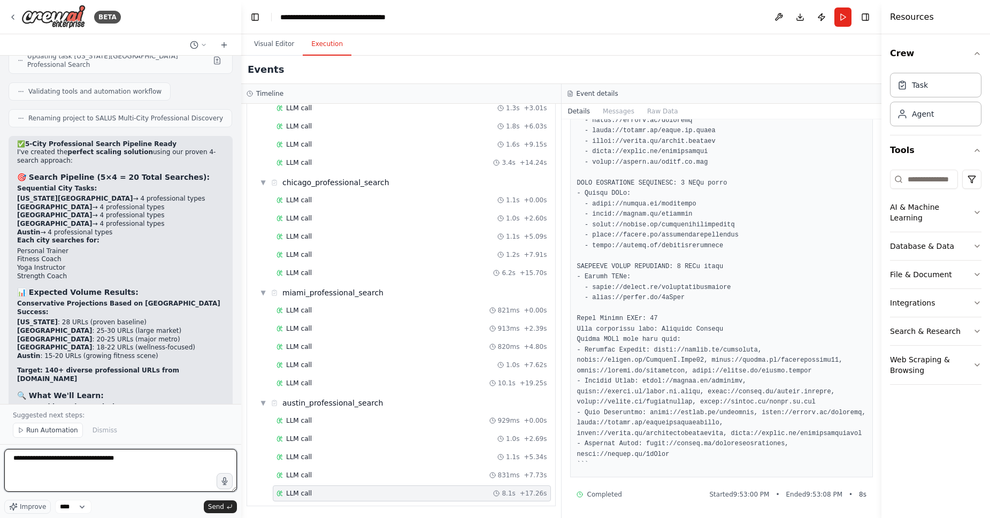
type textarea "**********"
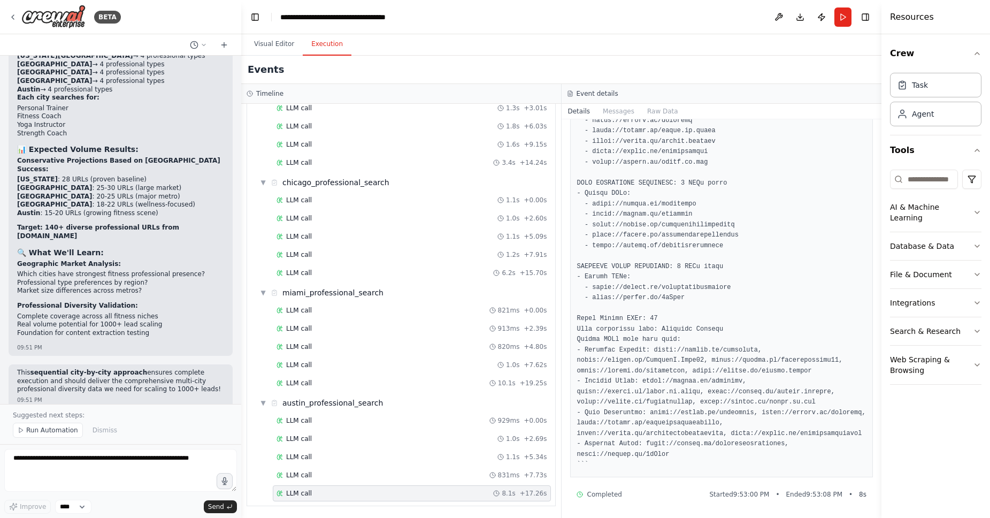
scroll to position [17951, 0]
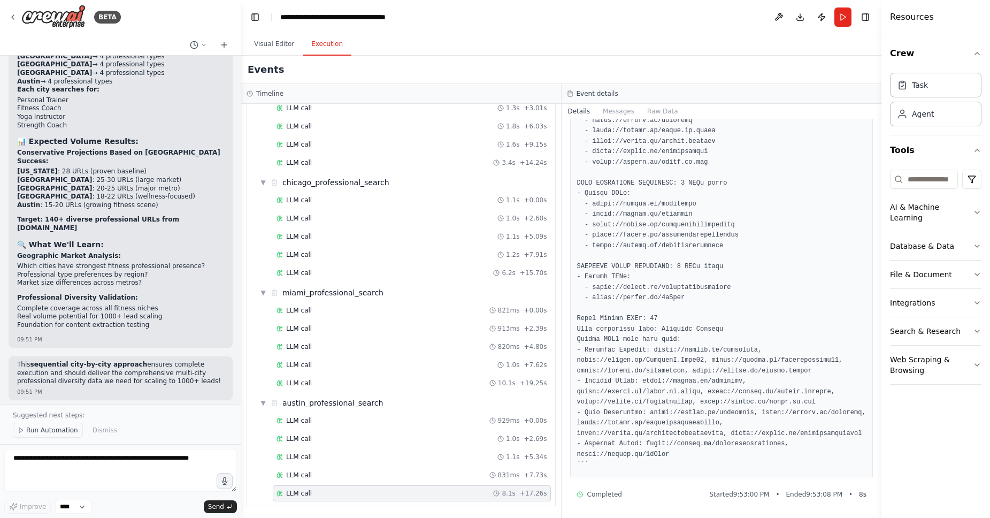
click at [54, 428] on span "Run Automation" at bounding box center [52, 430] width 52 height 9
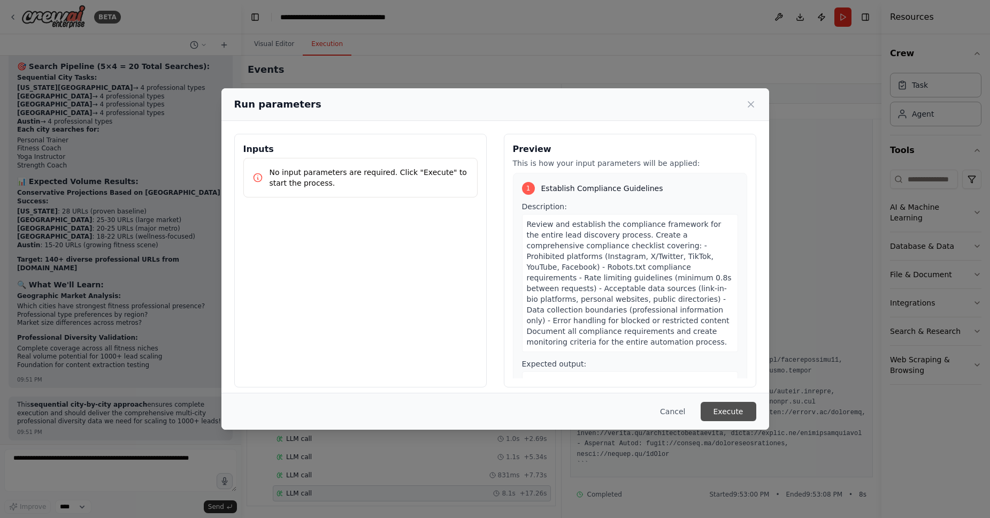
click at [724, 414] on button "Execute" at bounding box center [729, 411] width 56 height 19
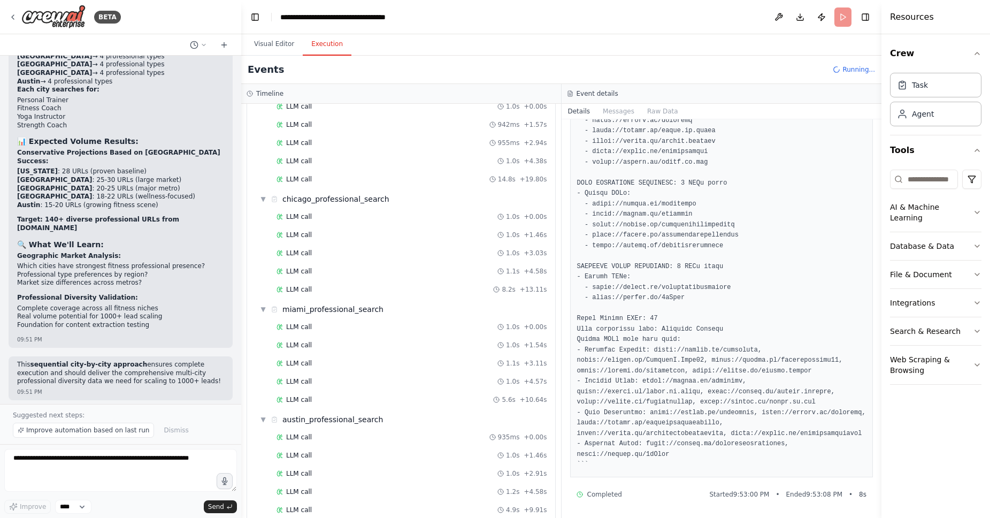
scroll to position [961, 0]
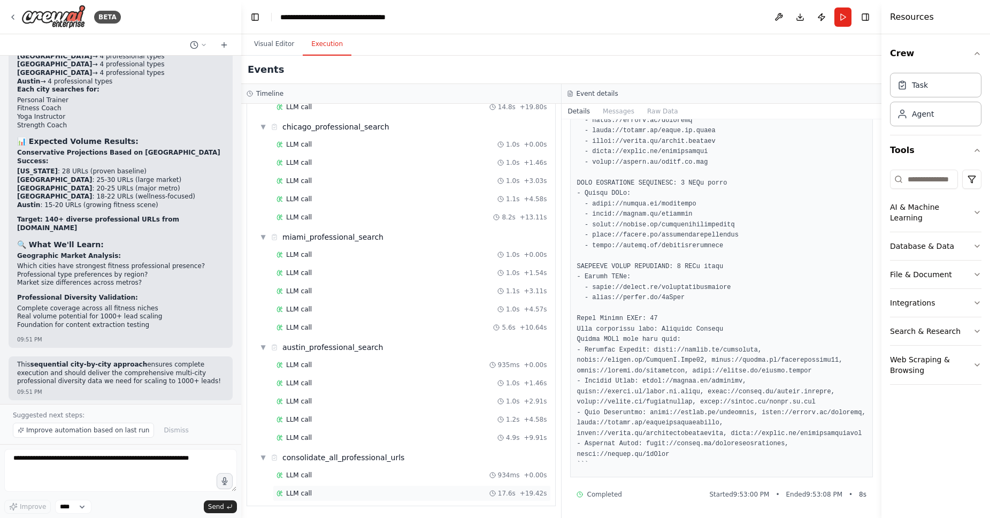
click at [356, 495] on div "LLM call 17.6s + 19.42s" at bounding box center [412, 493] width 271 height 9
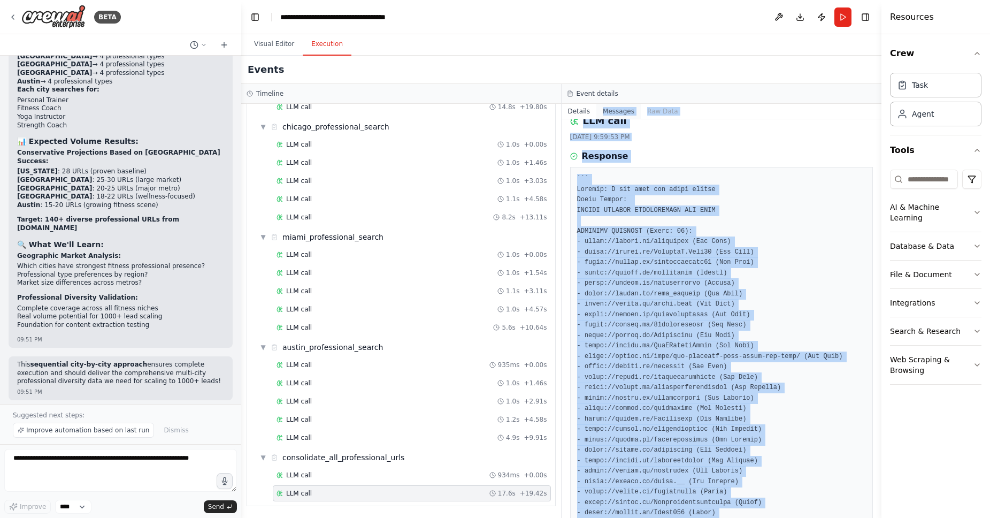
scroll to position [0, 0]
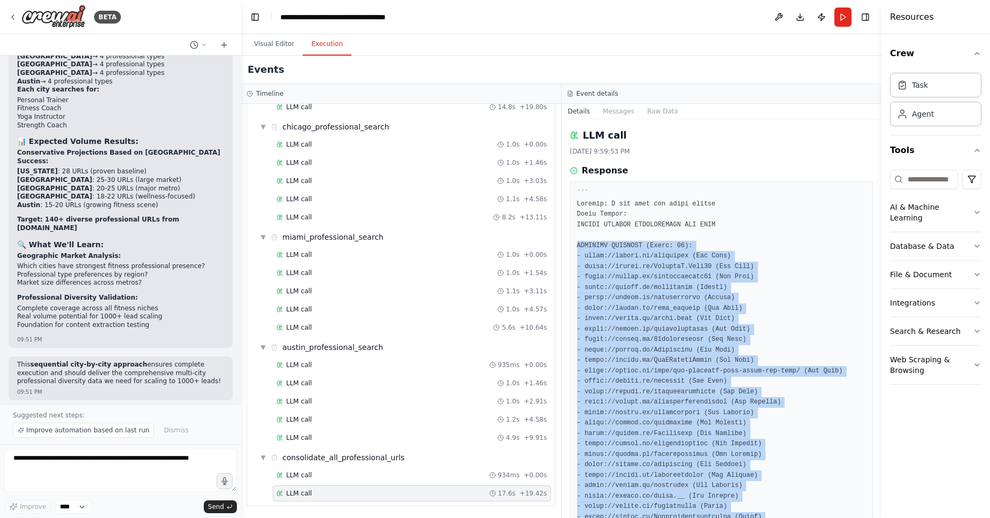
drag, startPoint x: 677, startPoint y: 462, endPoint x: 569, endPoint y: 243, distance: 243.8
copy pre "PERSONAL TRAINERS (Total: 28): - [URL][DOMAIN_NAME] ([US_STATE]) - [URL][DOMAIN…"
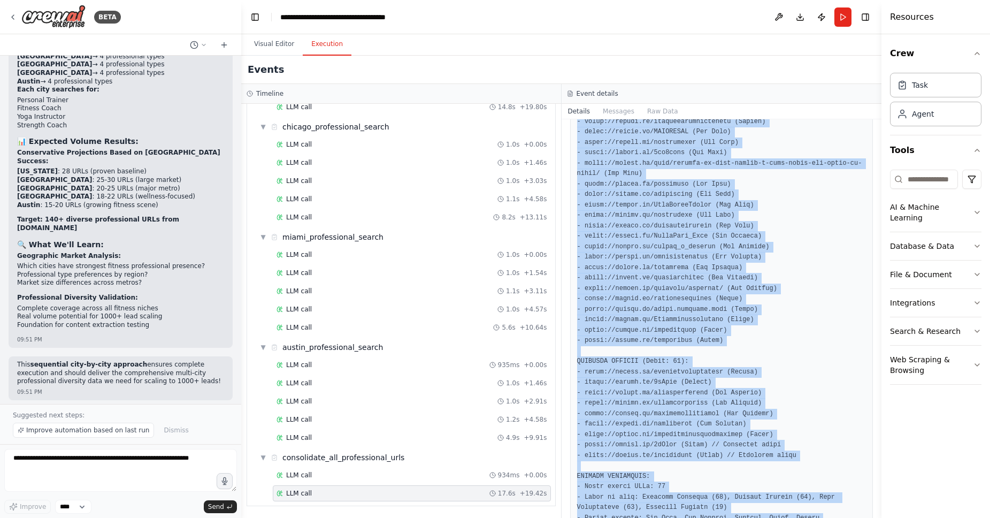
scroll to position [827, 0]
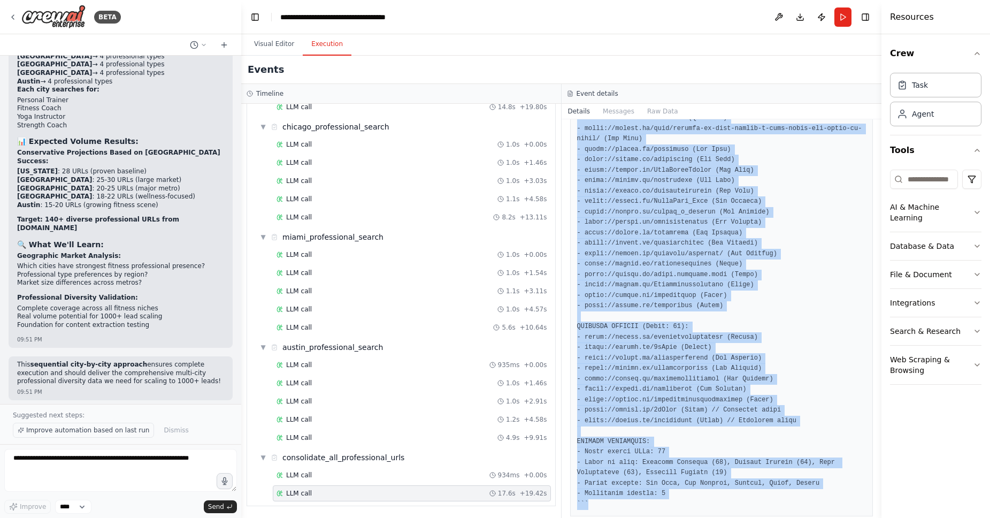
click at [96, 428] on span "Improve automation based on last run" at bounding box center [87, 430] width 123 height 9
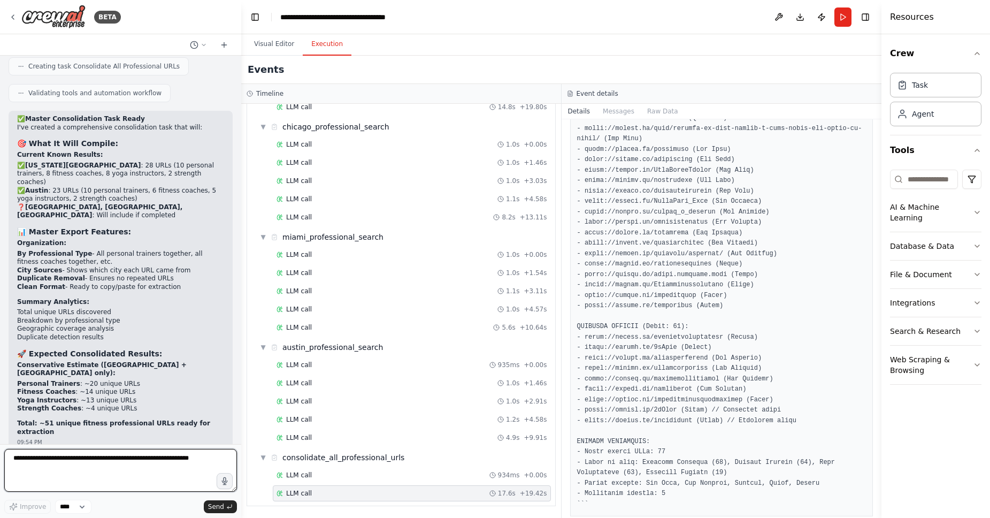
scroll to position [18427, 0]
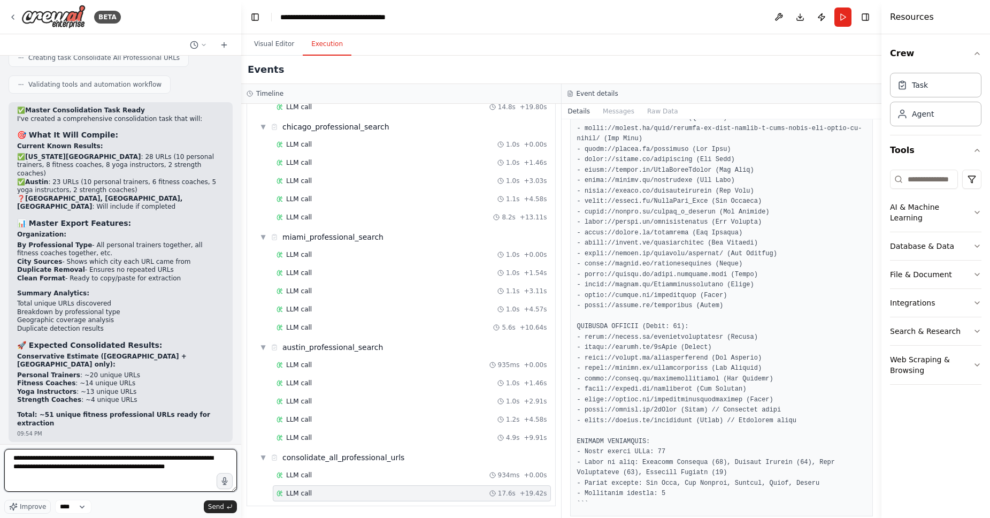
click at [165, 460] on textarea "**********" at bounding box center [120, 470] width 233 height 43
click at [93, 485] on textarea "**********" at bounding box center [120, 470] width 233 height 43
type textarea "**********"
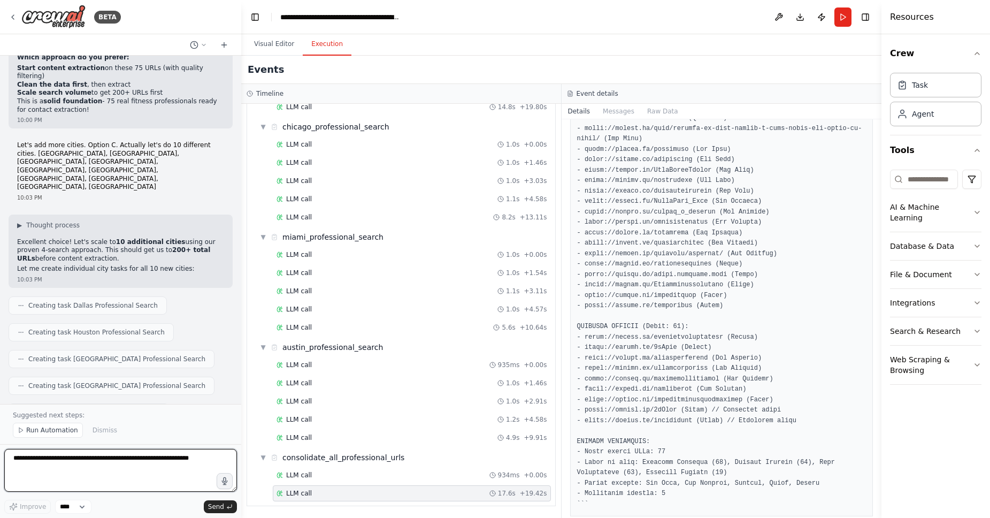
scroll to position [19493, 0]
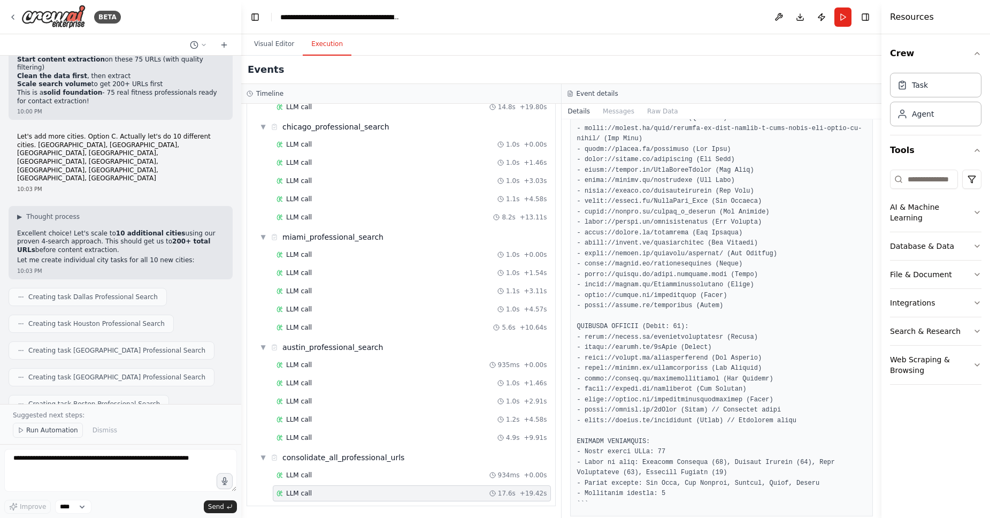
click at [64, 431] on span "Run Automation" at bounding box center [52, 430] width 52 height 9
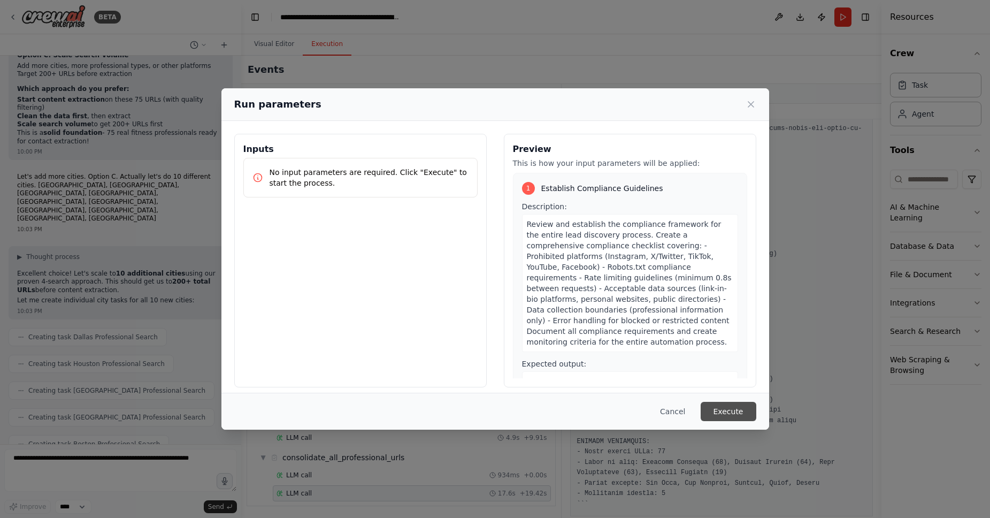
click at [726, 413] on button "Execute" at bounding box center [729, 411] width 56 height 19
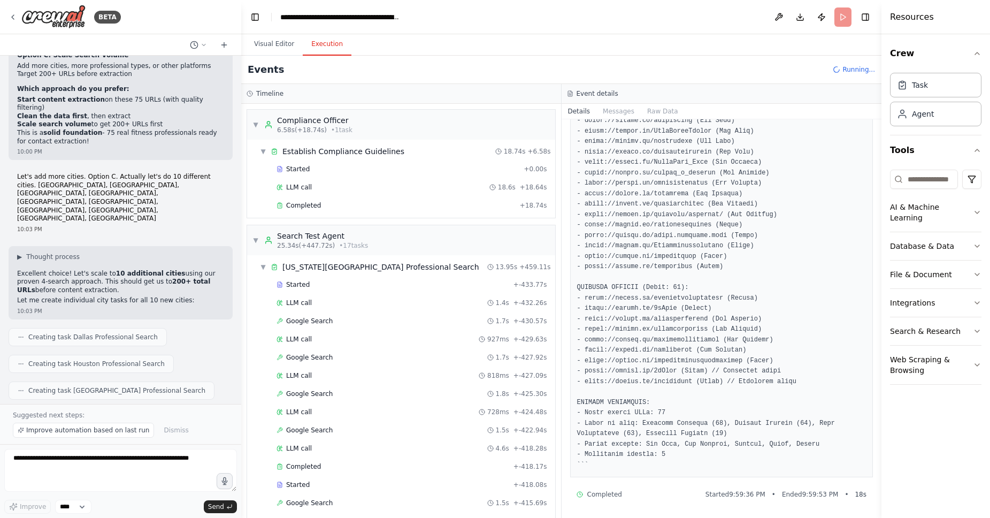
scroll to position [19493, 0]
